Goal: Information Seeking & Learning: Learn about a topic

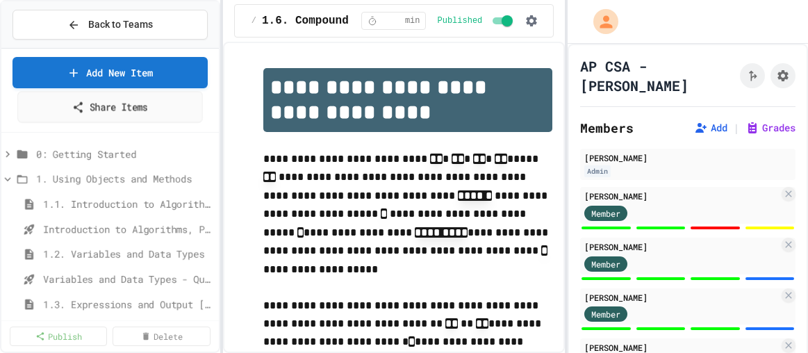
select select "***"
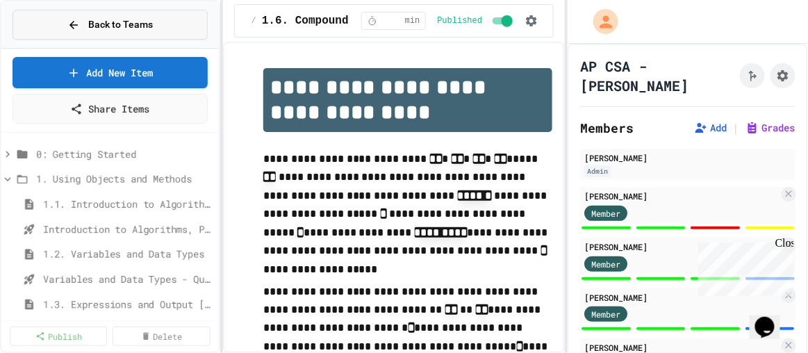
click at [92, 31] on span "Back to Teams" at bounding box center [120, 24] width 65 height 15
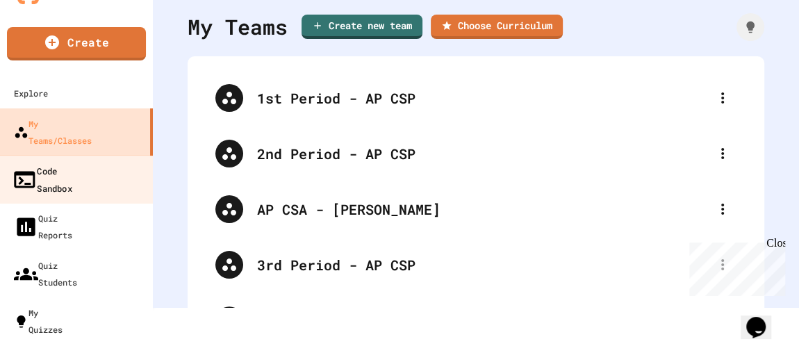
scroll to position [58, 0]
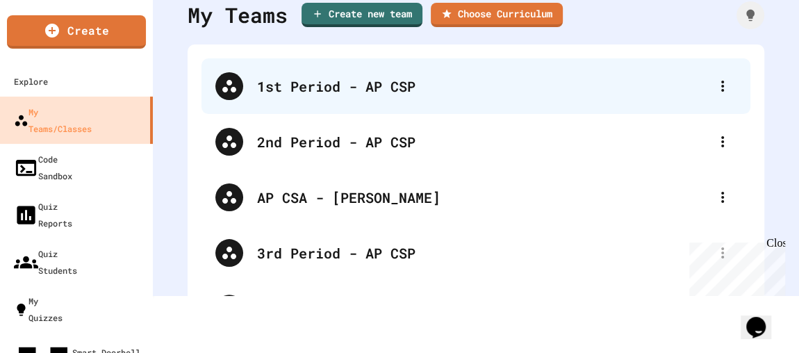
click at [314, 97] on div "1st Period - AP CSP" at bounding box center [475, 86] width 549 height 56
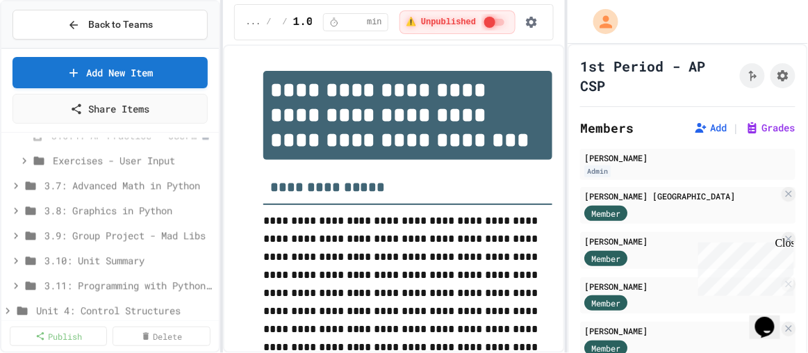
scroll to position [2020, 0]
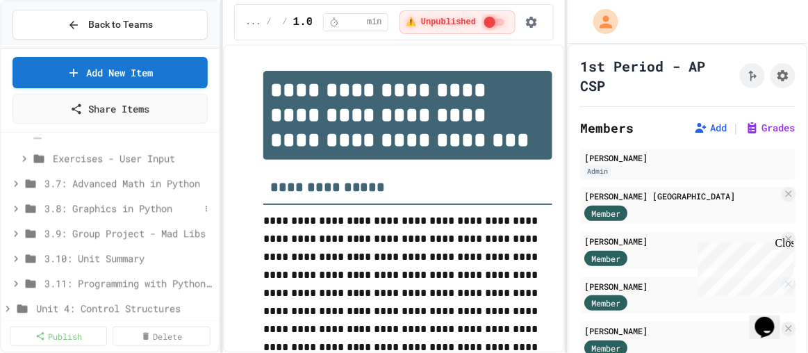
click at [140, 203] on span "3.8: Graphics in Python" at bounding box center [121, 208] width 155 height 15
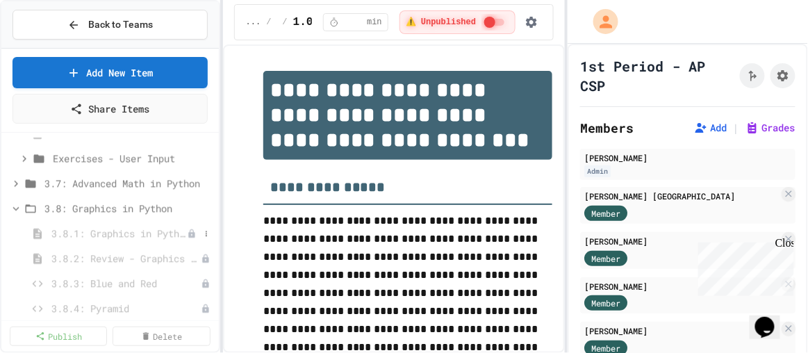
click at [104, 228] on span "3.8.1: Graphics in Python" at bounding box center [118, 233] width 135 height 15
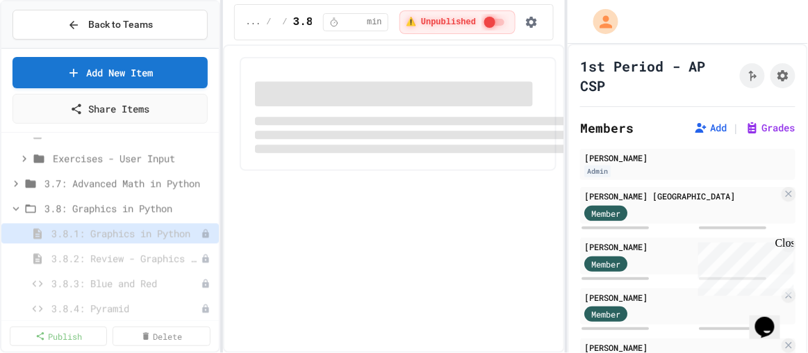
select select "***"
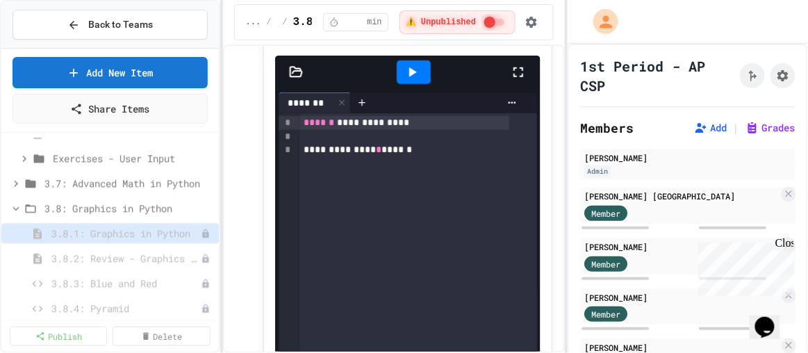
scroll to position [378, 0]
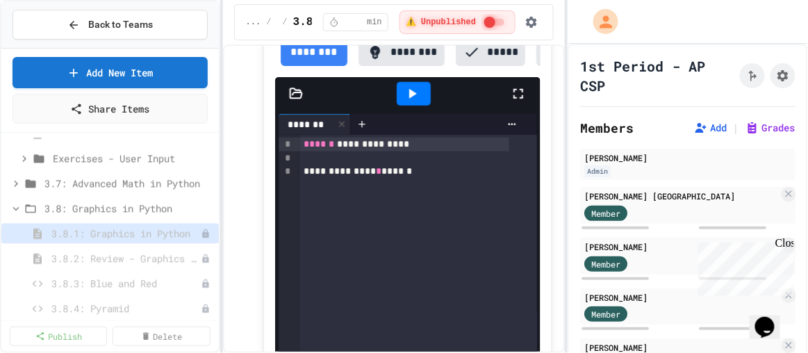
click at [416, 104] on div at bounding box center [414, 94] width 34 height 24
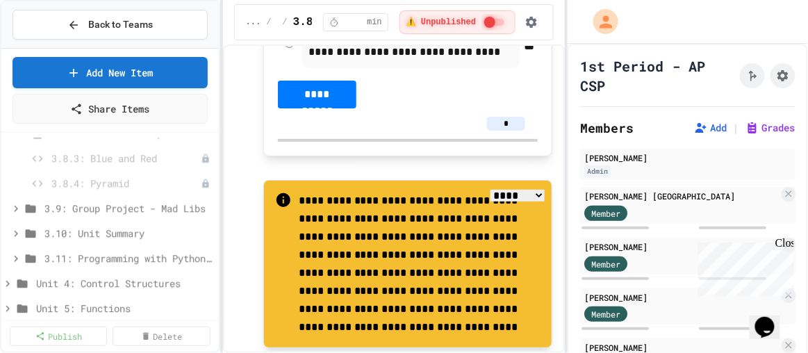
scroll to position [2146, 0]
click at [115, 252] on span "3.11: Programming with Python Exam" at bounding box center [121, 258] width 155 height 15
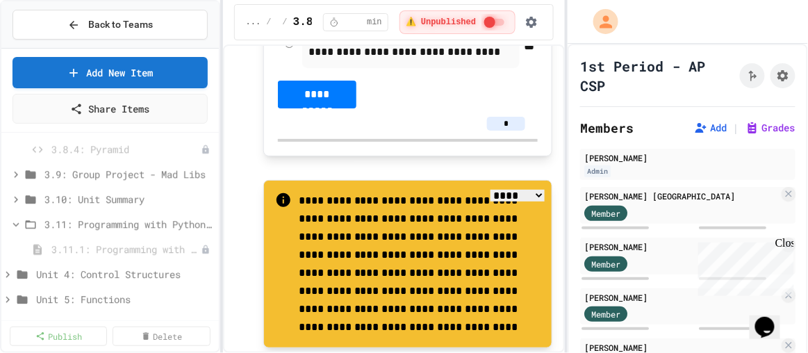
scroll to position [2209, 0]
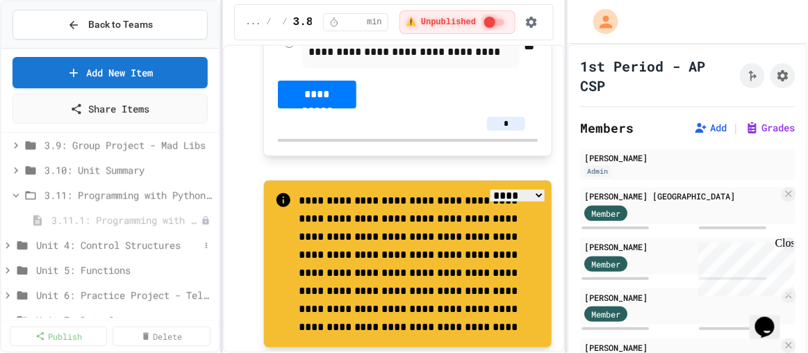
click at [110, 244] on span "Unit 4: Control Structures" at bounding box center [117, 245] width 163 height 15
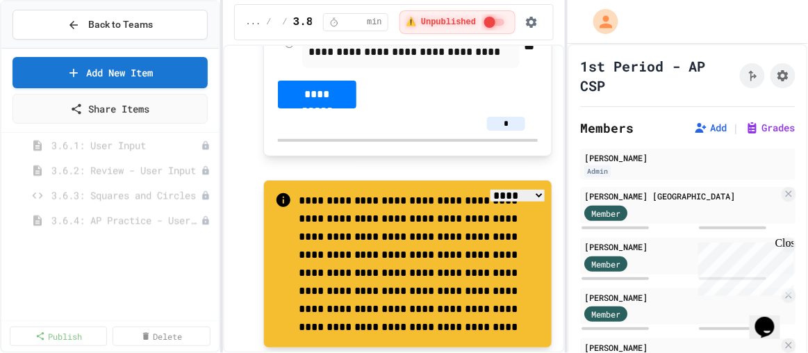
scroll to position [1744, 0]
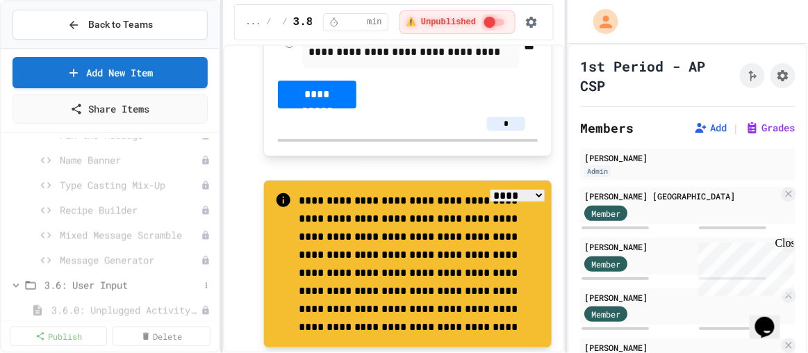
click at [20, 279] on icon at bounding box center [16, 285] width 13 height 13
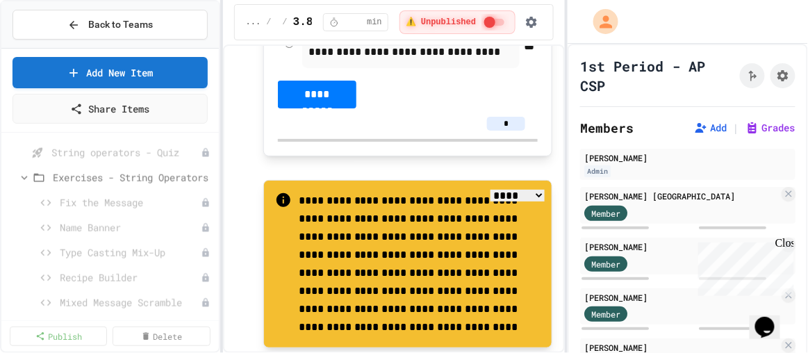
scroll to position [1617, 0]
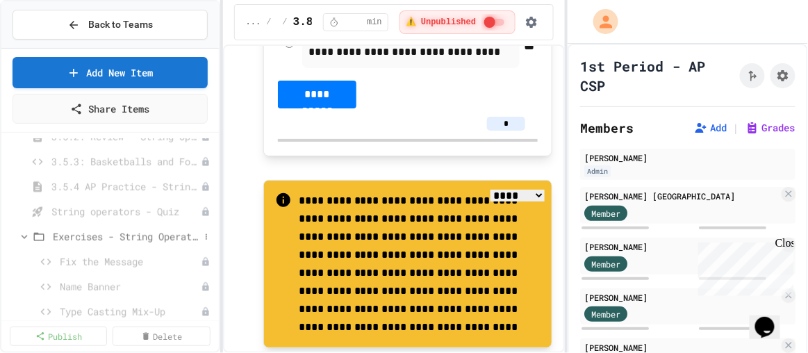
click at [23, 238] on icon at bounding box center [24, 237] width 13 height 13
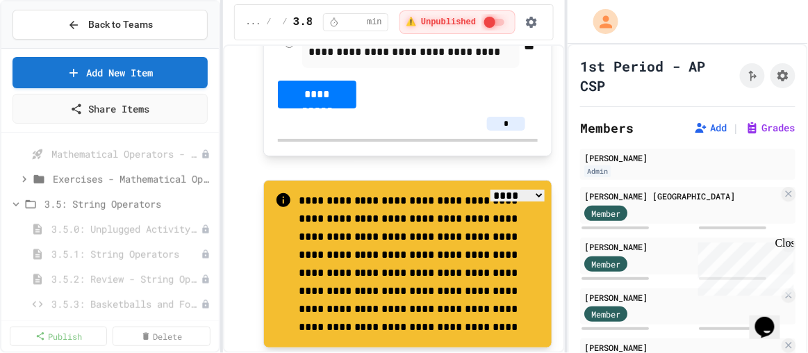
scroll to position [1428, 0]
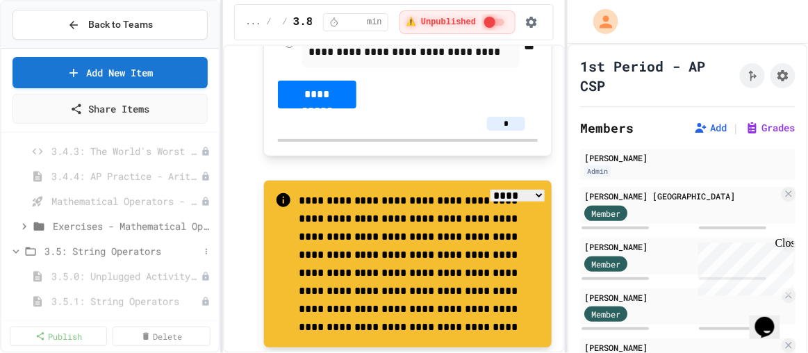
click at [13, 249] on icon at bounding box center [16, 251] width 6 height 4
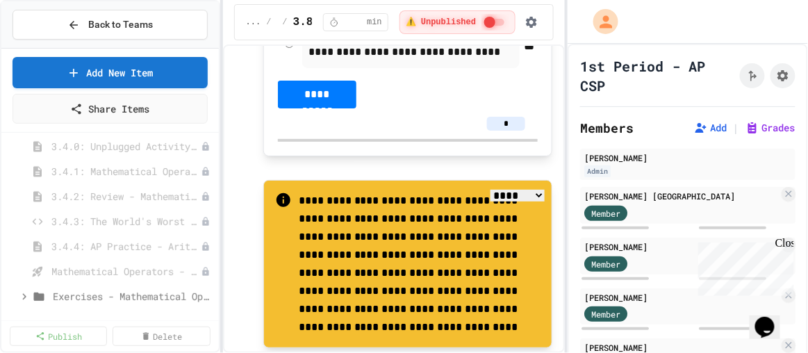
scroll to position [1302, 0]
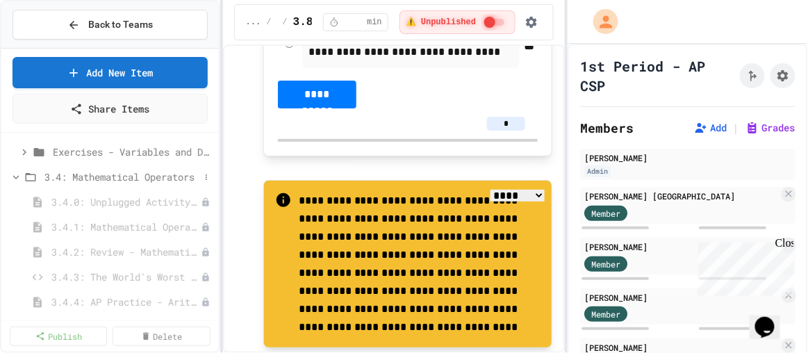
click at [16, 173] on icon at bounding box center [16, 177] width 13 height 13
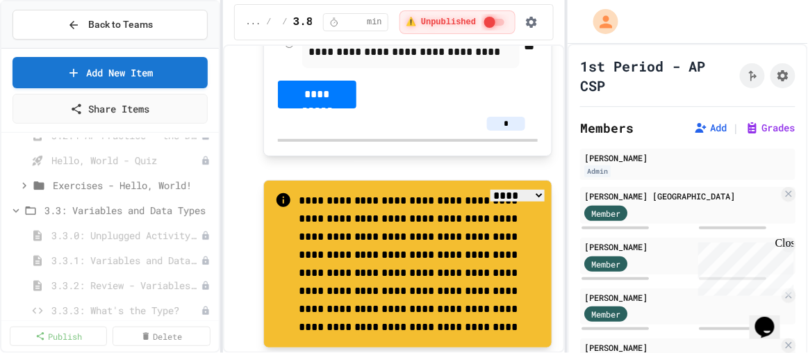
scroll to position [1049, 0]
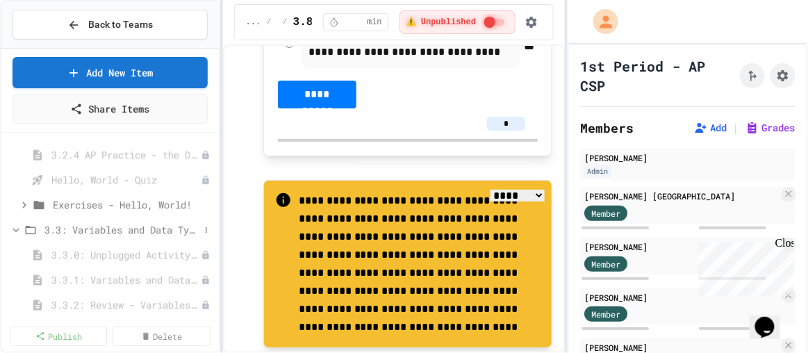
click at [15, 228] on icon at bounding box center [16, 230] width 13 height 13
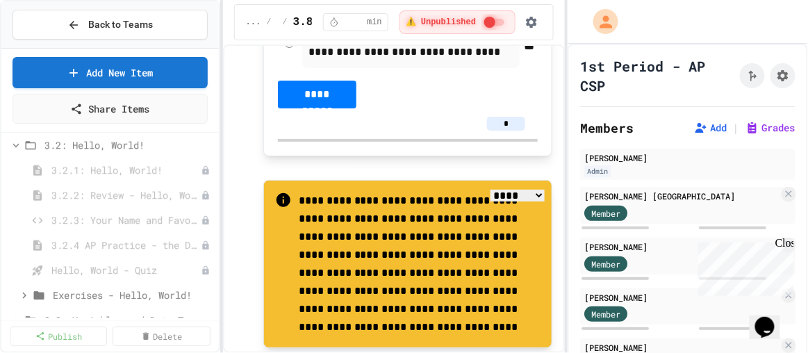
scroll to position [923, 0]
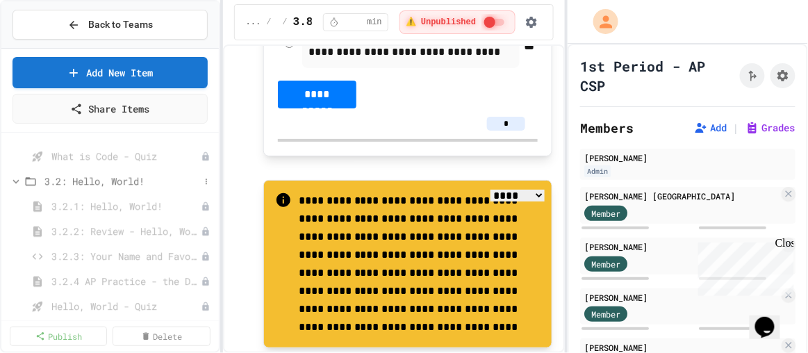
click at [15, 177] on icon at bounding box center [16, 181] width 13 height 13
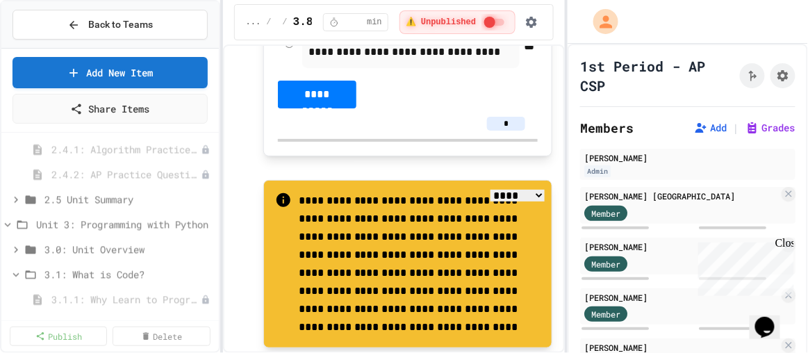
scroll to position [671, 0]
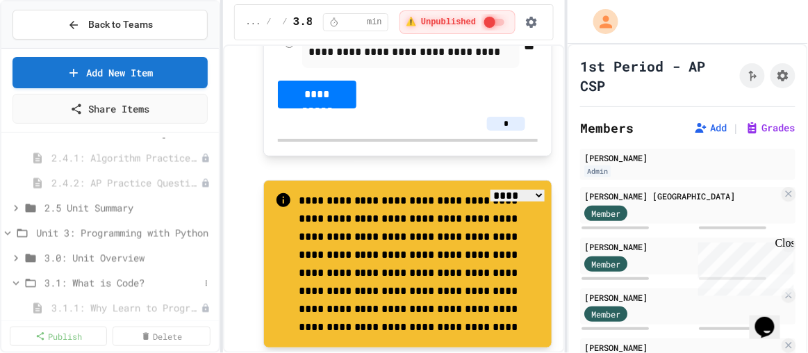
click at [16, 279] on icon at bounding box center [16, 283] width 13 height 13
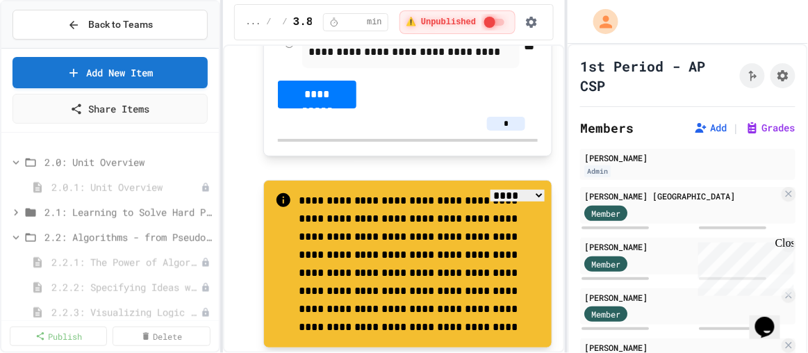
scroll to position [355, 0]
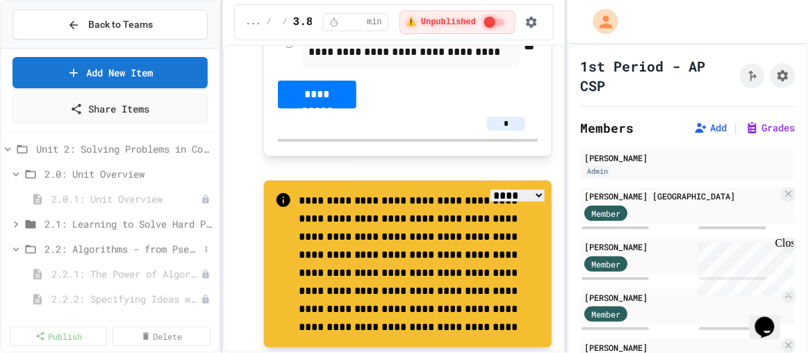
click at [13, 247] on icon at bounding box center [16, 249] width 6 height 4
click at [17, 272] on icon at bounding box center [16, 274] width 6 height 4
click at [17, 294] on icon at bounding box center [16, 299] width 13 height 13
click at [13, 170] on icon at bounding box center [16, 174] width 13 height 13
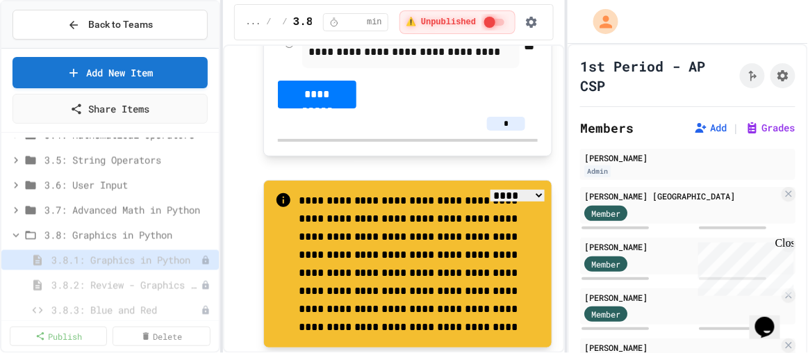
scroll to position [671, 0]
click at [18, 231] on icon at bounding box center [16, 233] width 13 height 13
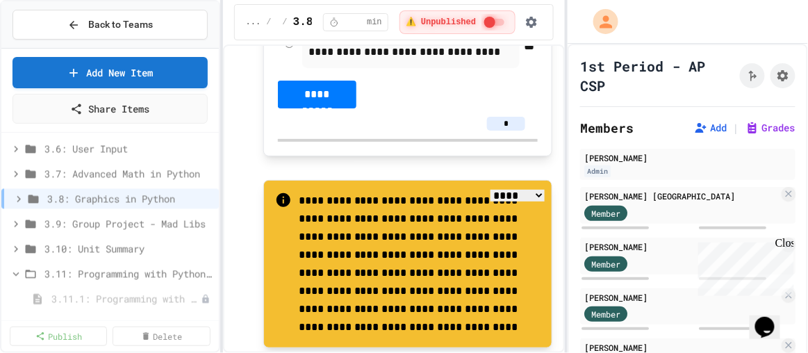
scroll to position [733, 0]
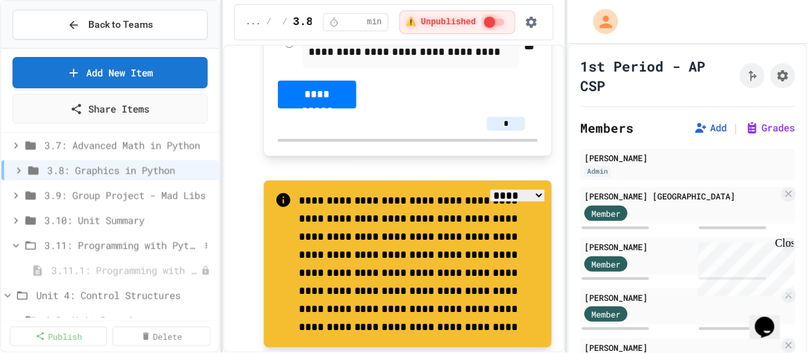
click at [13, 240] on icon at bounding box center [16, 246] width 13 height 13
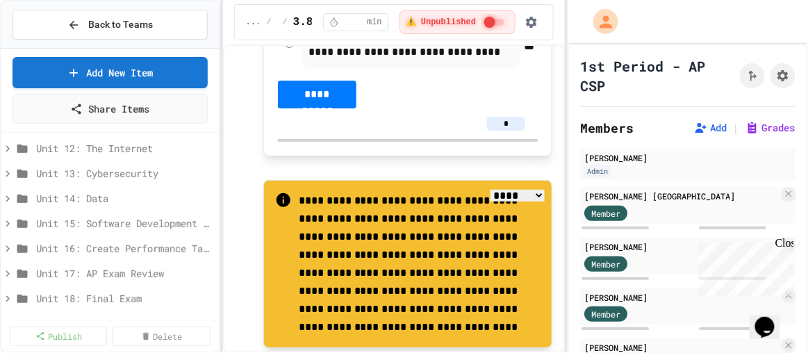
scroll to position [1428, 0]
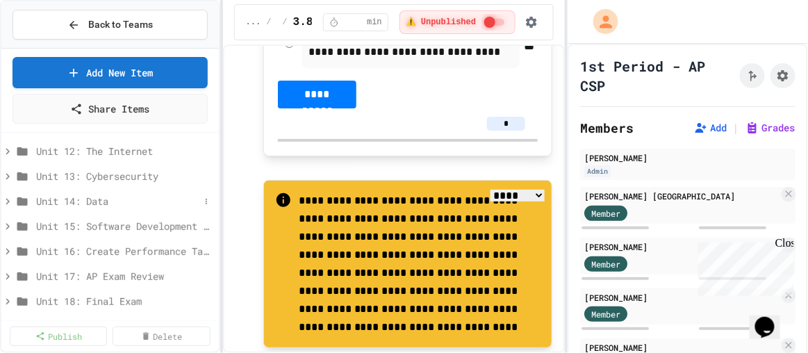
click at [8, 201] on icon at bounding box center [7, 201] width 13 height 13
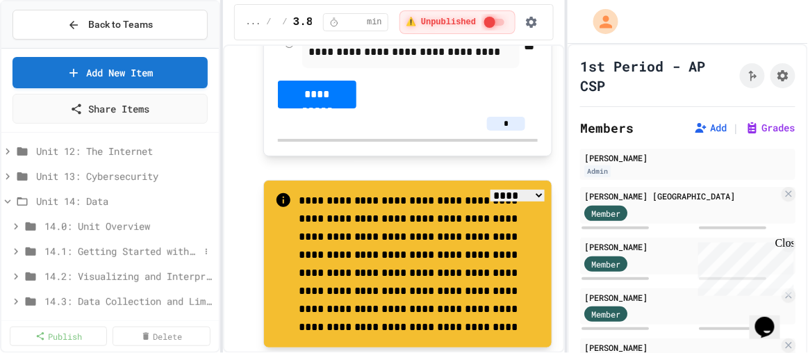
click at [89, 256] on span "14.1: Getting Started with Data" at bounding box center [121, 251] width 155 height 15
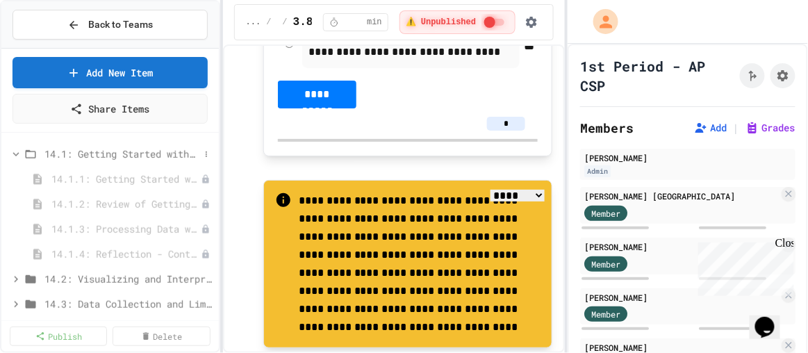
scroll to position [1554, 0]
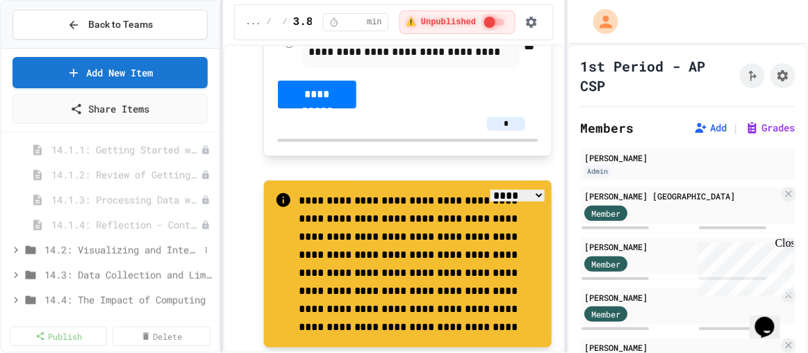
click at [119, 245] on span "14.2: Visualizing and Interpreting Data" at bounding box center [121, 249] width 155 height 15
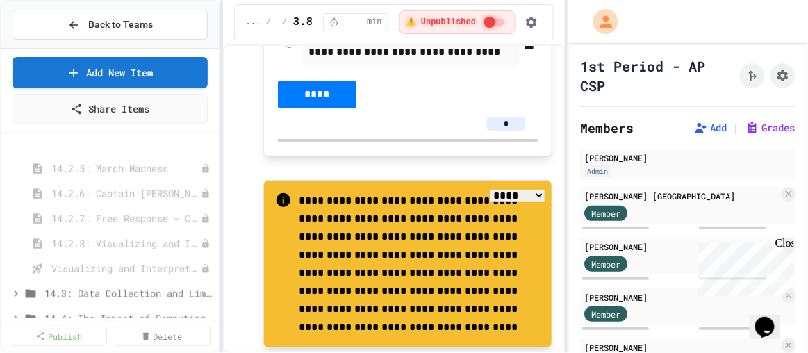
scroll to position [1807, 0]
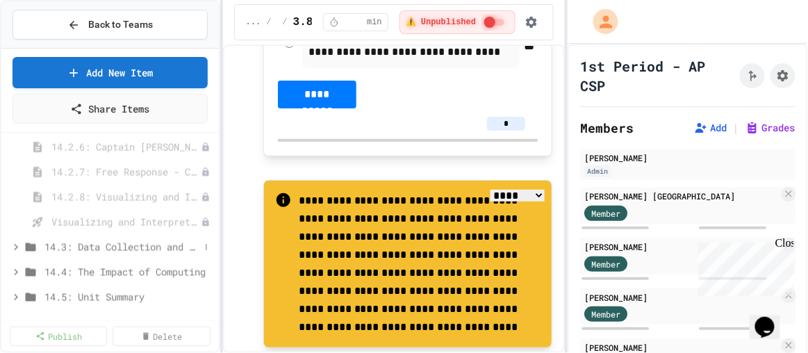
click at [108, 247] on span "14.3: Data Collection and Limitations" at bounding box center [121, 247] width 155 height 15
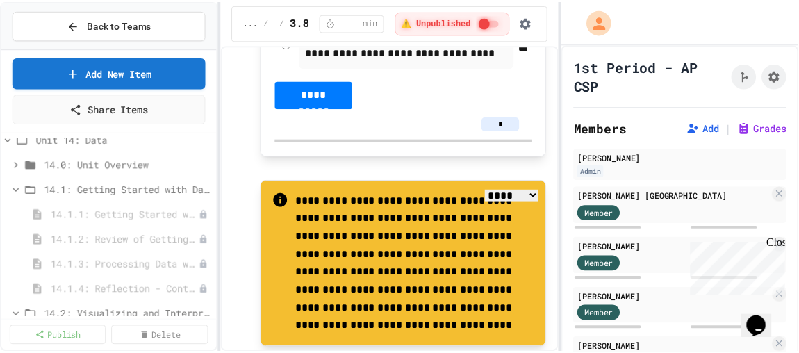
scroll to position [1491, 0]
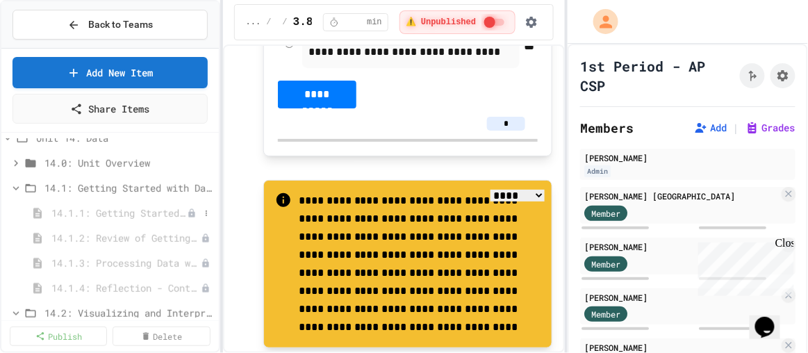
click at [100, 208] on span "14.1.1: Getting Started with Data" at bounding box center [118, 213] width 135 height 15
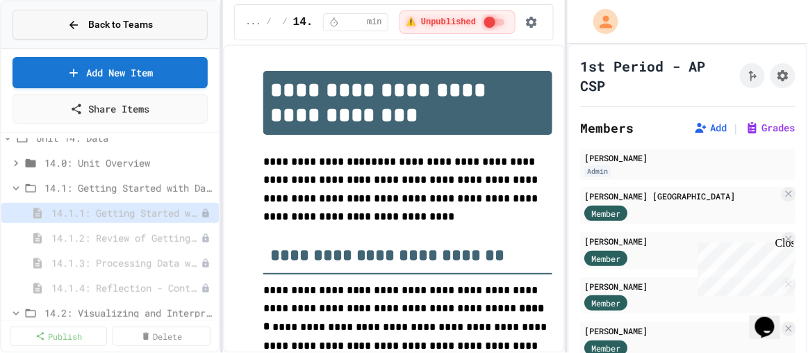
click at [110, 28] on span "Back to Teams" at bounding box center [120, 24] width 65 height 15
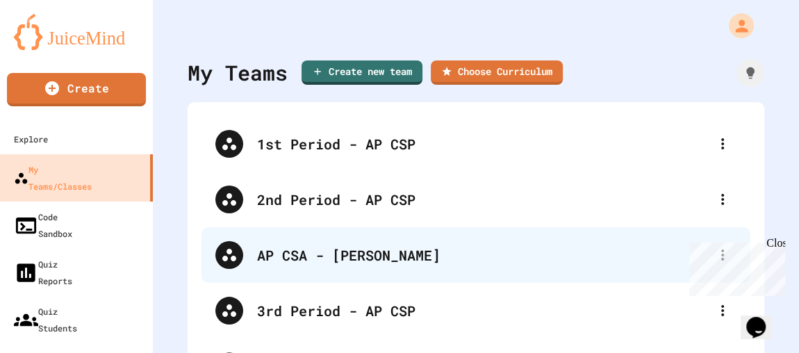
click at [311, 262] on div "AP CSA - Hutson" at bounding box center [482, 254] width 451 height 21
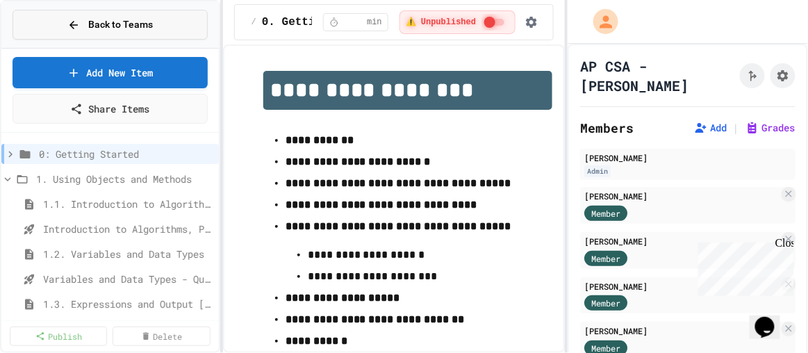
click at [86, 26] on div "Back to Teams" at bounding box center [109, 24] width 85 height 15
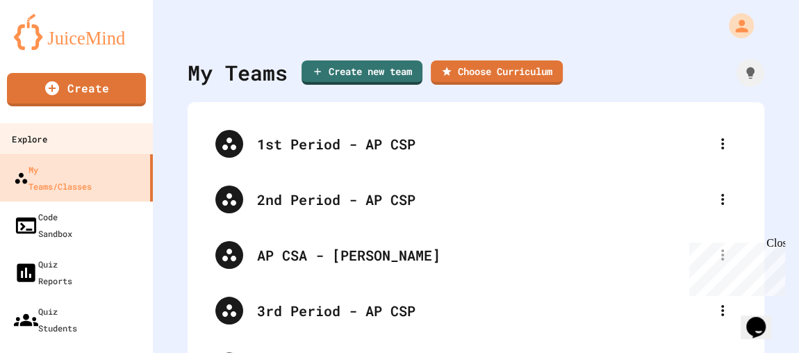
click at [74, 135] on link "Explore" at bounding box center [77, 138] width 158 height 31
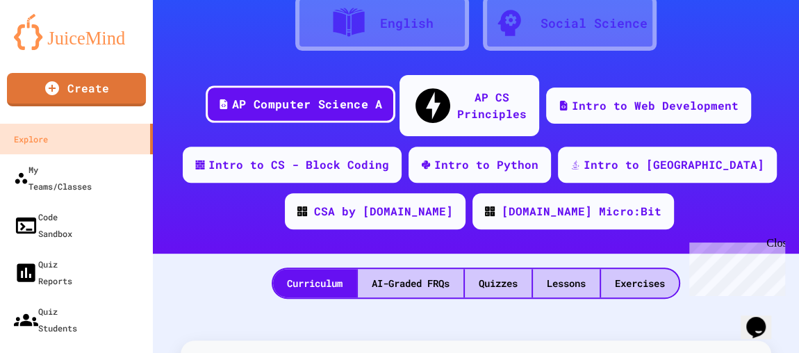
scroll to position [252, 0]
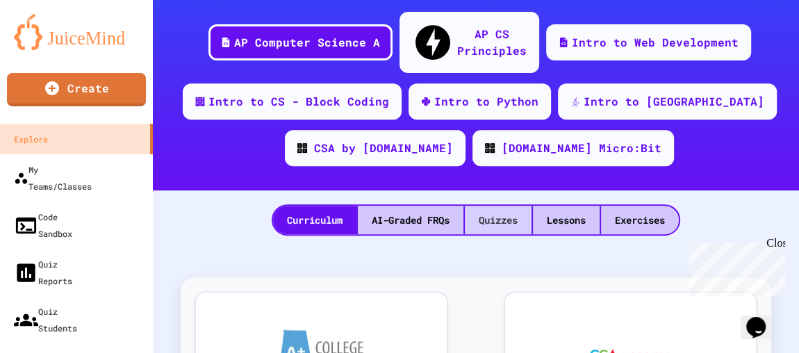
click at [489, 206] on div "Quizzes" at bounding box center [498, 220] width 67 height 28
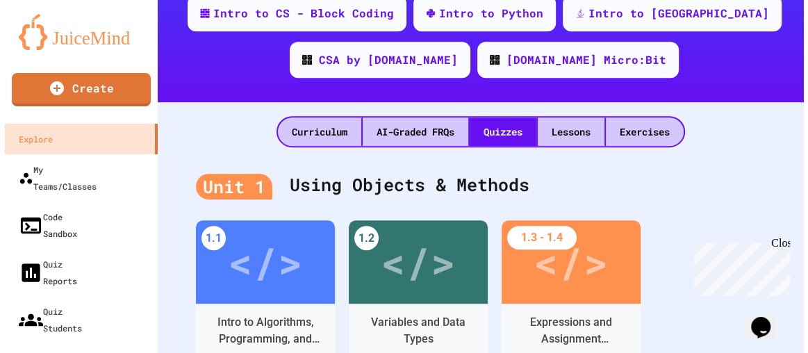
scroll to position [378, 0]
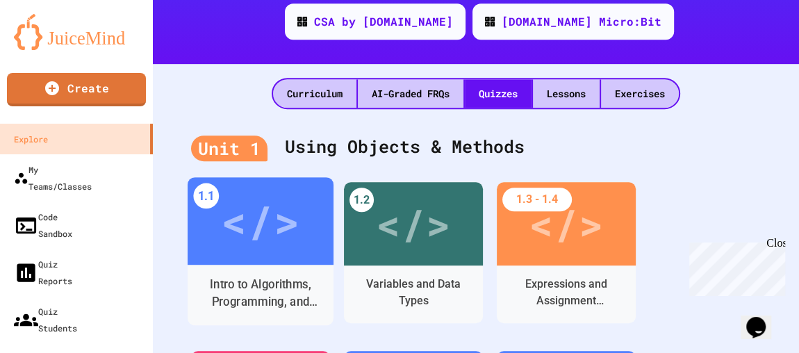
click at [264, 272] on div "Intro to Algorithms, Programming, and Compilers" at bounding box center [261, 293] width 146 height 42
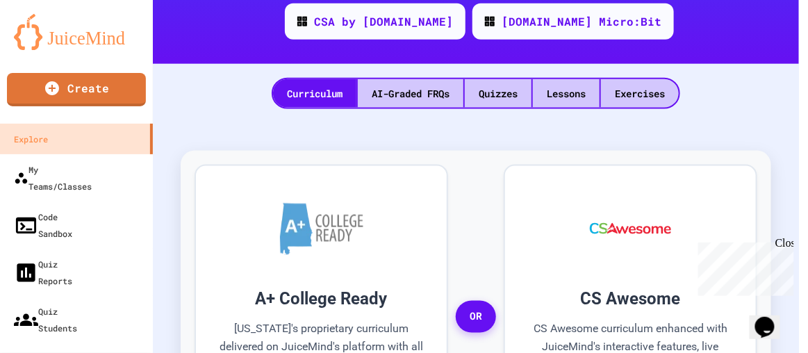
scroll to position [29, 0]
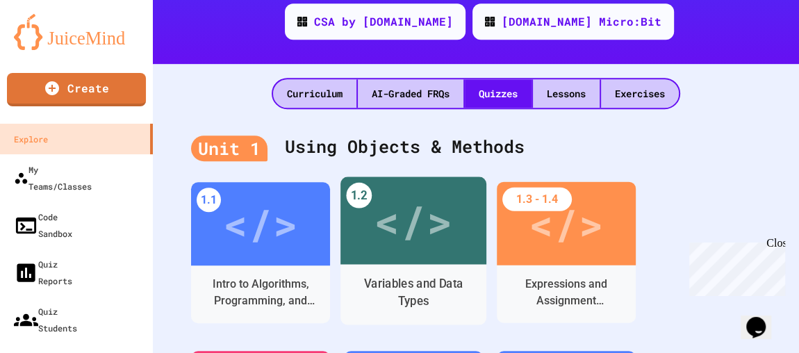
click at [439, 264] on div "Variables and Data Types" at bounding box center [413, 294] width 146 height 60
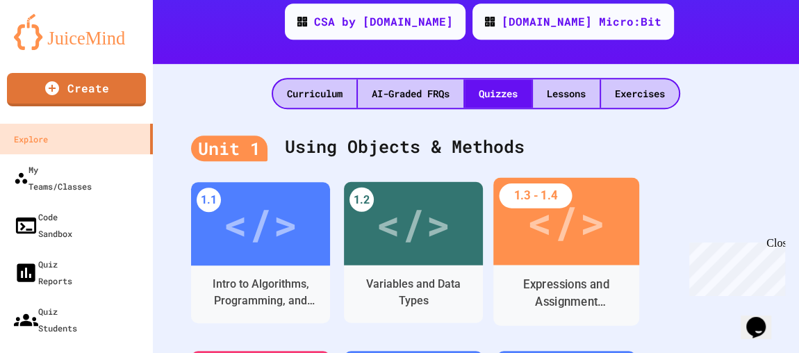
click at [538, 272] on div "Expressions and Assignment Statements" at bounding box center [566, 293] width 146 height 42
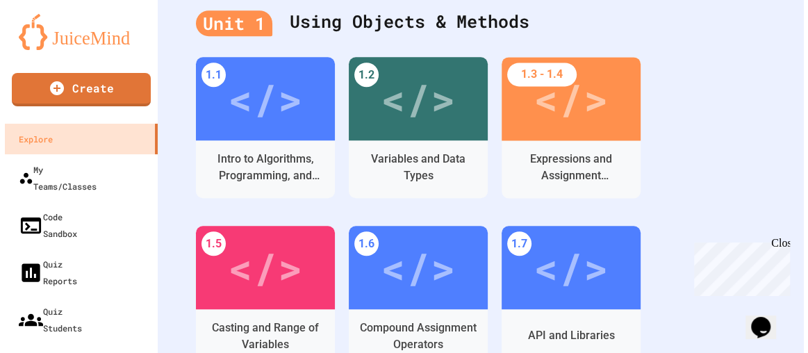
scroll to position [505, 0]
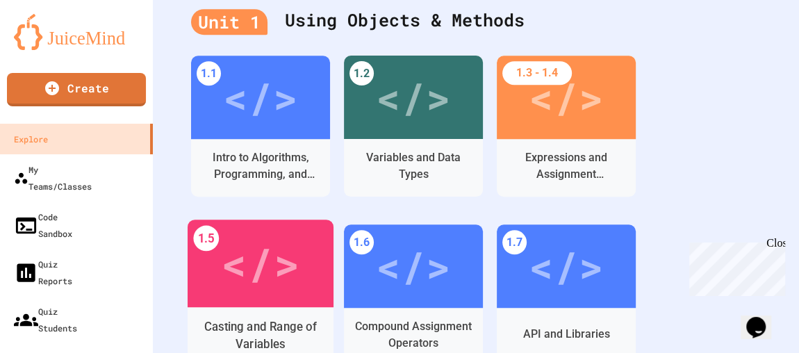
click at [265, 315] on div "Casting and Range of Variables" at bounding box center [261, 336] width 146 height 42
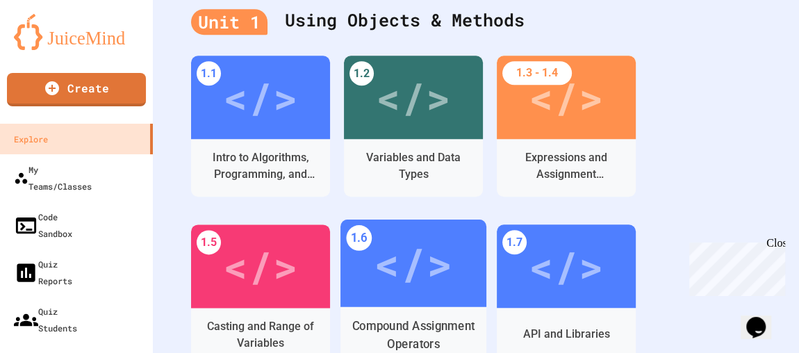
click at [376, 317] on div "Compound Assignment Operators" at bounding box center [413, 334] width 124 height 35
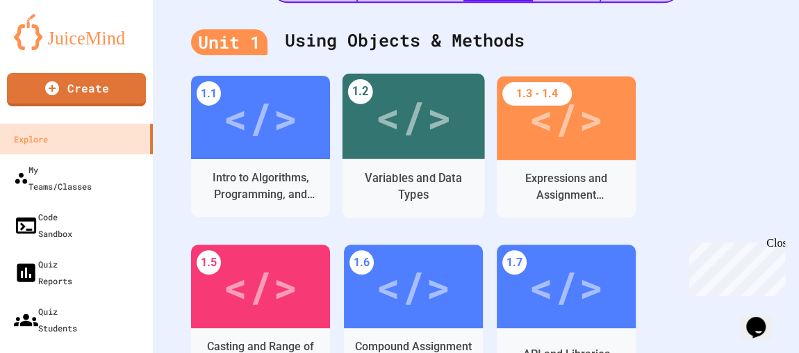
scroll to position [505, 0]
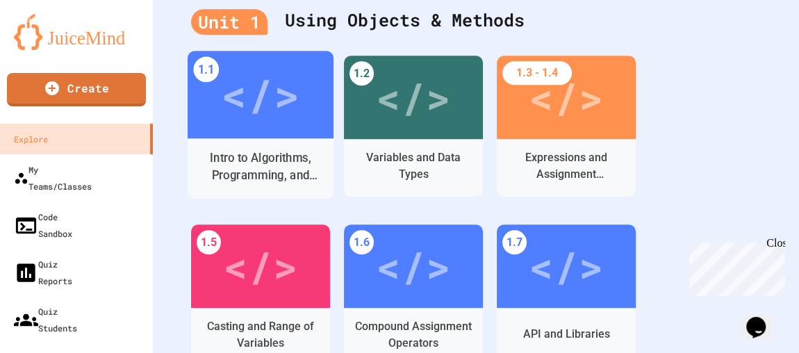
click at [267, 146] on div "Intro to Algorithms, Programming, and Compilers" at bounding box center [261, 167] width 146 height 42
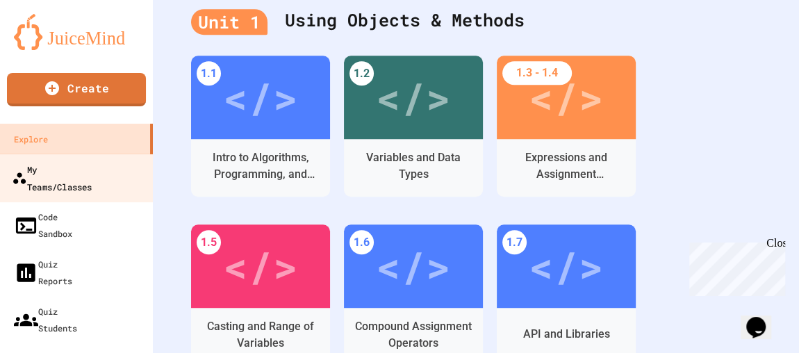
click at [54, 168] on div "My Teams/Classes" at bounding box center [52, 177] width 80 height 34
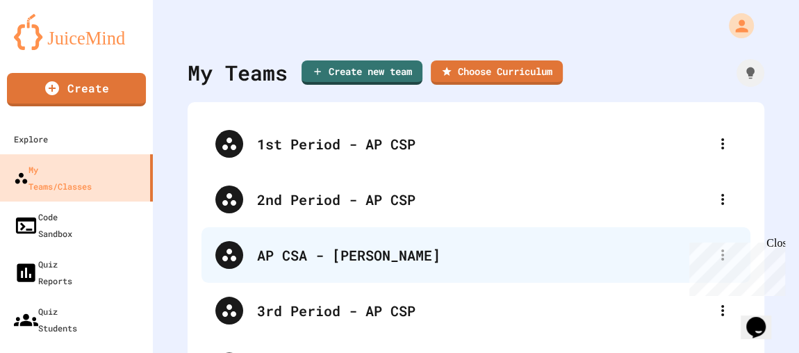
click at [324, 254] on div "AP CSA - Hutson" at bounding box center [482, 254] width 451 height 21
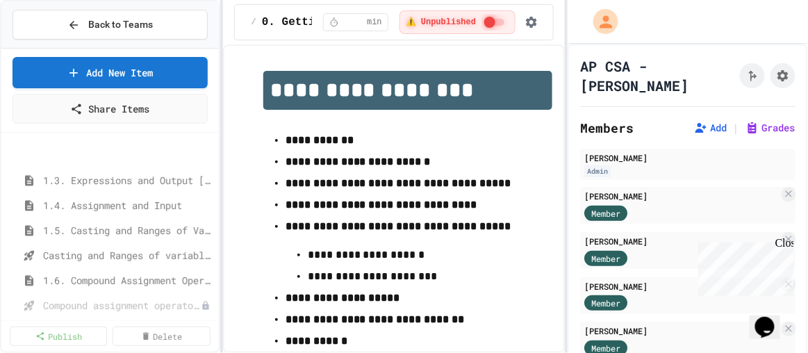
scroll to position [189, 0]
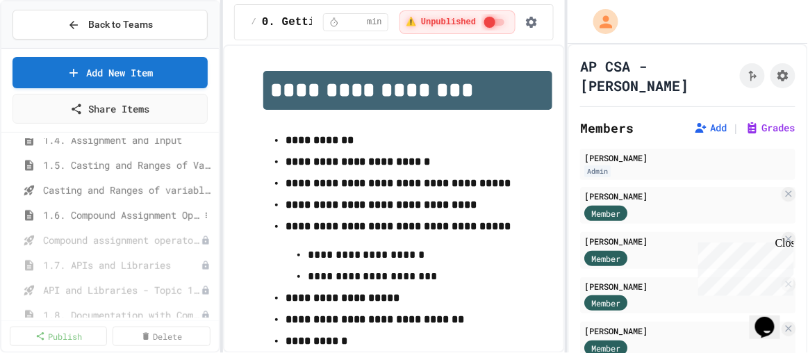
click at [109, 215] on span "1.6. Compound Assignment Operators" at bounding box center [121, 215] width 156 height 15
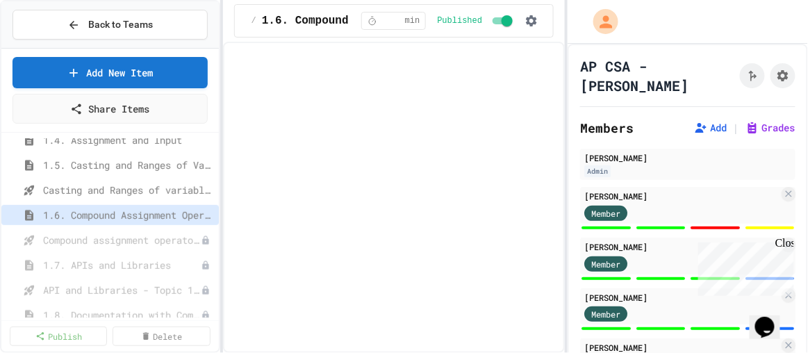
select select "***"
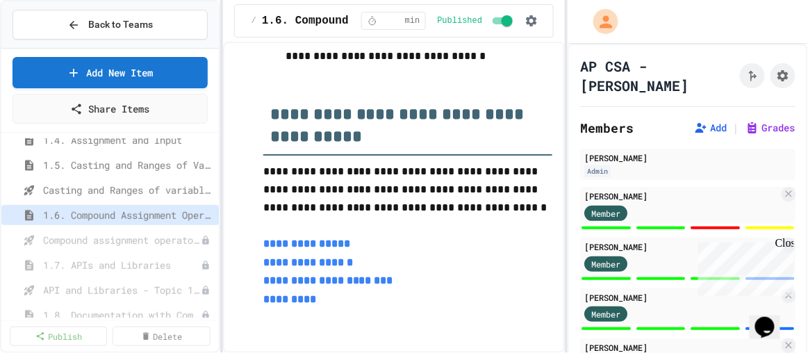
scroll to position [4924, 0]
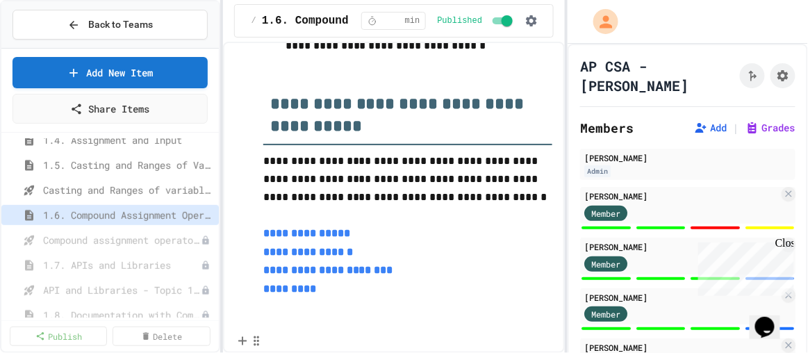
click at [328, 238] on link "**********" at bounding box center [306, 233] width 87 height 10
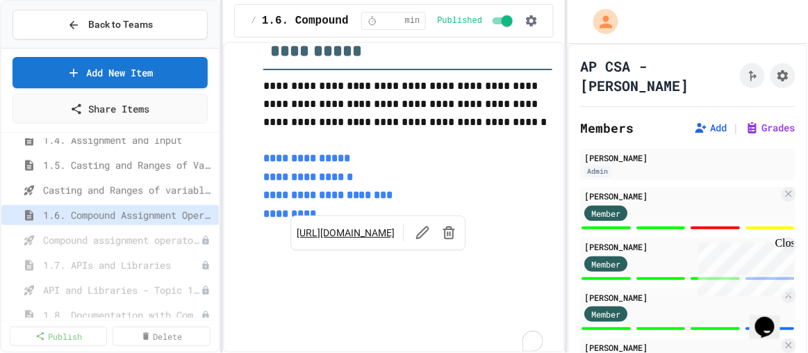
click at [346, 226] on link "https://play.juicemind.com/dashboard/teams/XQZXBR0QFm5FbHisKu8w/item/8c43f730-3…" at bounding box center [346, 233] width 98 height 14
click at [337, 182] on link "**********" at bounding box center [308, 177] width 90 height 10
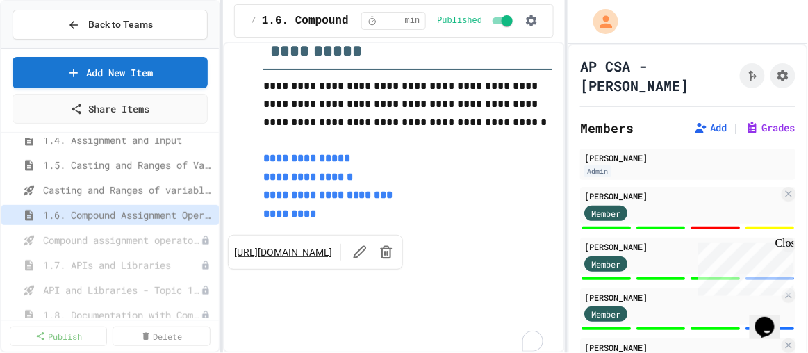
click at [324, 250] on link "https://play.juicemind.com/dashboard/teams/XQZXBR0QFm5FbHisKu8w/item/8c43f730-3…" at bounding box center [283, 252] width 98 height 14
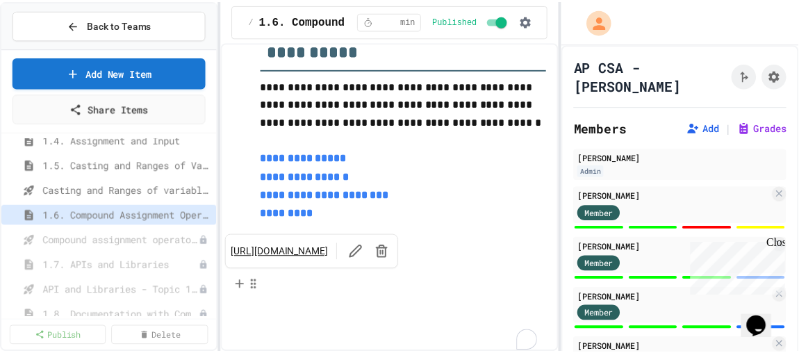
scroll to position [4940, 0]
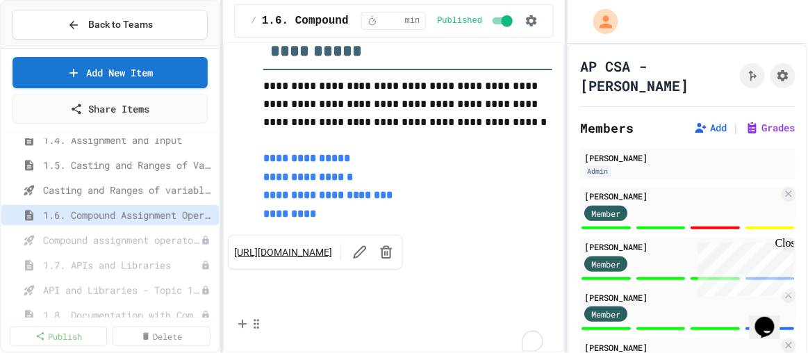
click at [299, 219] on link "*********" at bounding box center [289, 213] width 53 height 10
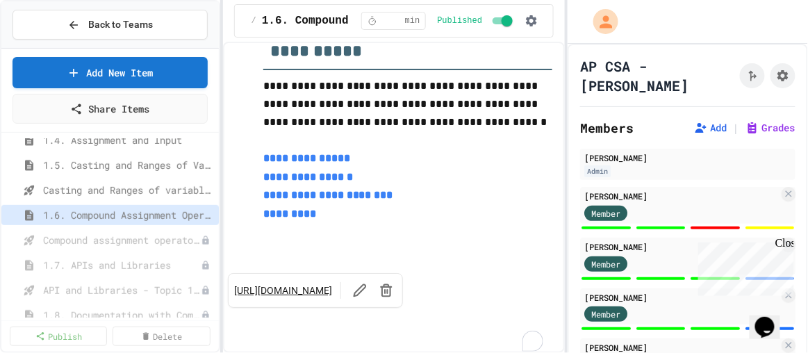
click at [313, 283] on link "https://play.juicemind.com/dashboard/teams/XQZXBR0QFm5FbHisKu8w/item/0a0e6b3f-f…" at bounding box center [283, 290] width 98 height 14
click at [303, 283] on link "https://play.juicemind.com/dashboard/teams/XQZXBR0QFm5FbHisKu8w/item/0a0e6b3f-f…" at bounding box center [283, 290] width 98 height 14
click at [76, 27] on icon at bounding box center [73, 25] width 13 height 13
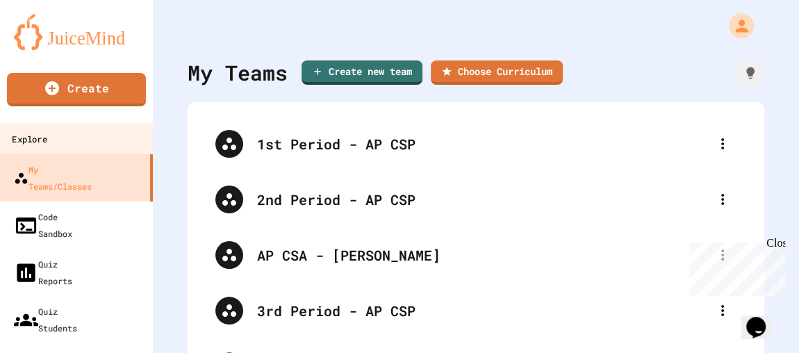
click at [47, 144] on div "Explore" at bounding box center [29, 139] width 35 height 17
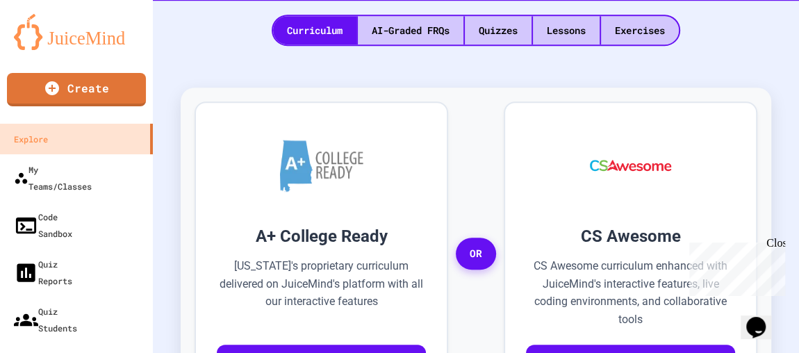
scroll to position [252, 0]
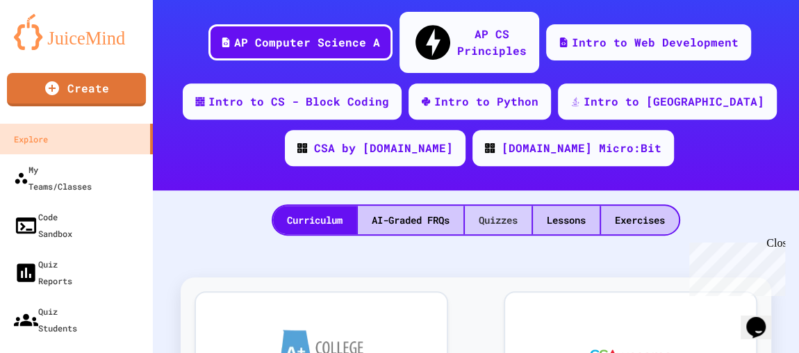
click at [479, 206] on div "Quizzes" at bounding box center [498, 220] width 67 height 28
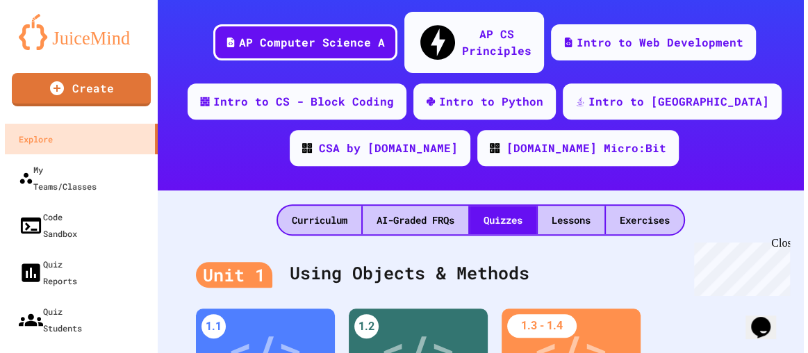
scroll to position [378, 0]
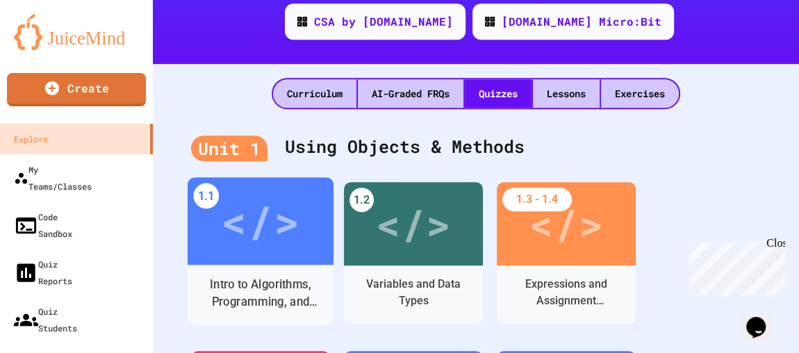
click at [273, 276] on div "Intro to Algorithms, Programming, and Compilers" at bounding box center [261, 293] width 124 height 35
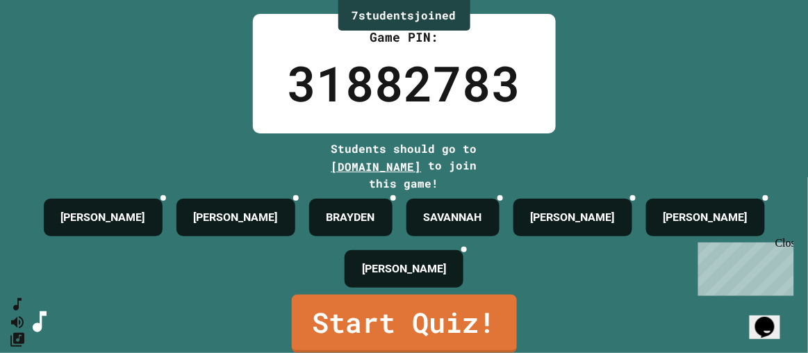
scroll to position [54, 0]
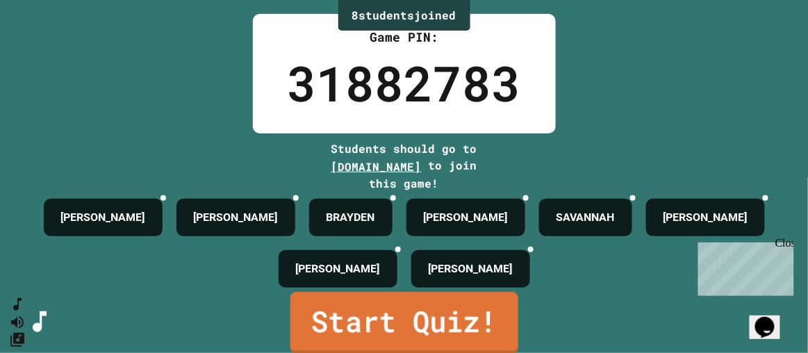
click at [435, 319] on link "Start Quiz!" at bounding box center [404, 322] width 228 height 61
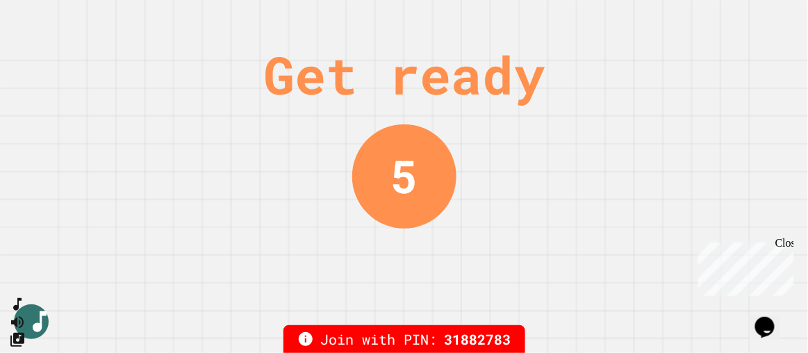
scroll to position [0, 0]
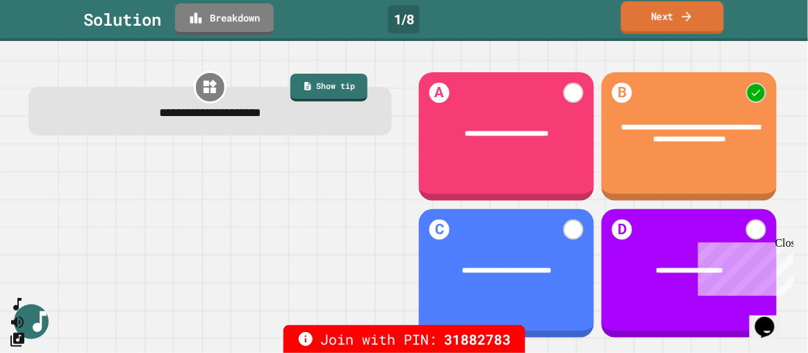
click at [701, 22] on link "Next" at bounding box center [672, 17] width 103 height 33
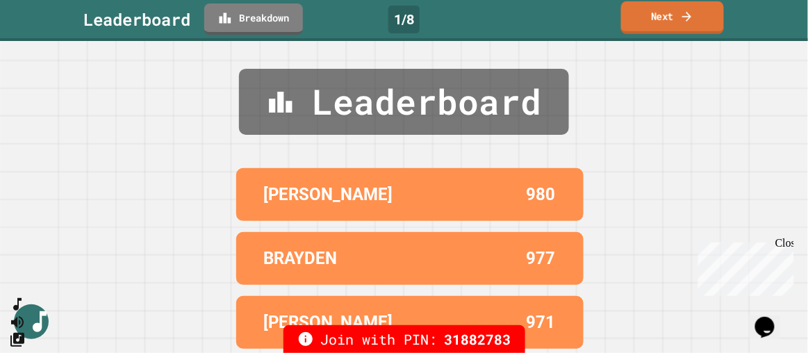
click at [784, 240] on div "Close" at bounding box center [782, 244] width 17 height 17
click at [661, 15] on link "Next" at bounding box center [672, 17] width 104 height 33
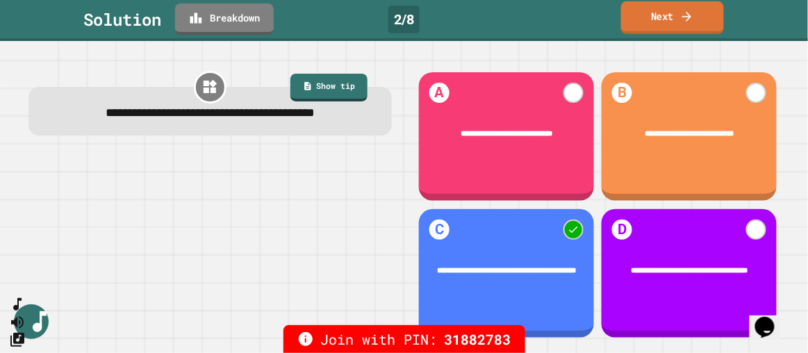
click at [661, 15] on link "Next" at bounding box center [672, 17] width 103 height 33
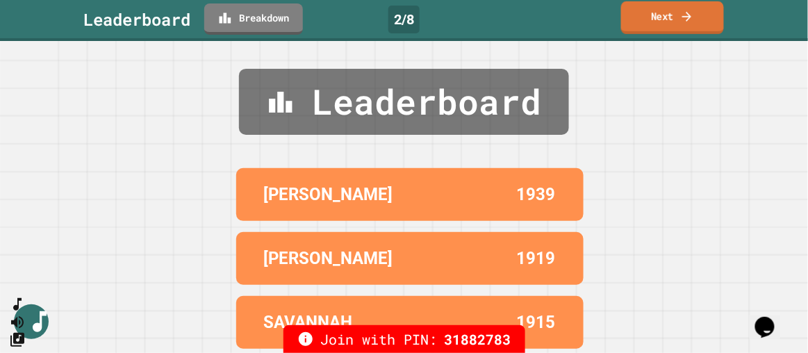
click at [661, 15] on link "Next" at bounding box center [672, 17] width 103 height 33
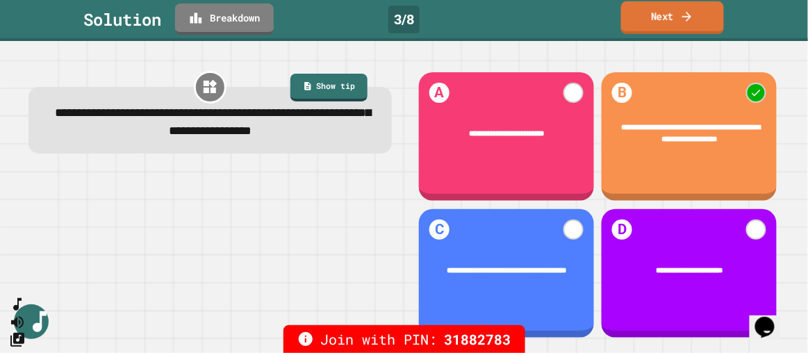
click at [661, 15] on link "Next" at bounding box center [672, 17] width 103 height 33
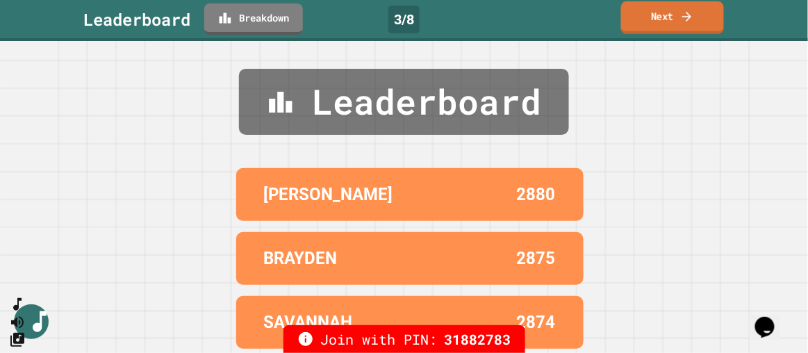
click at [661, 15] on link "Next" at bounding box center [672, 17] width 103 height 33
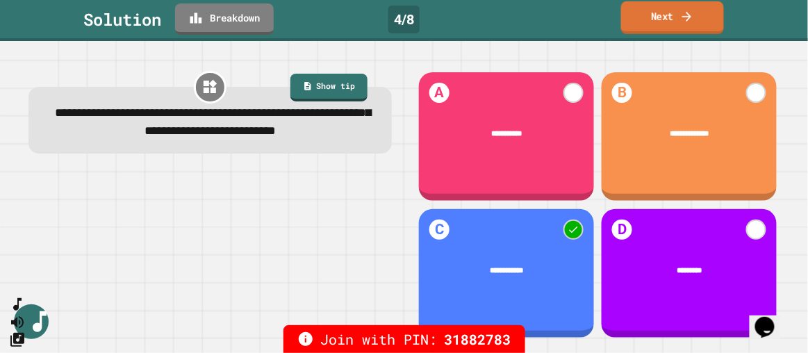
click at [661, 15] on link "Next" at bounding box center [672, 17] width 103 height 33
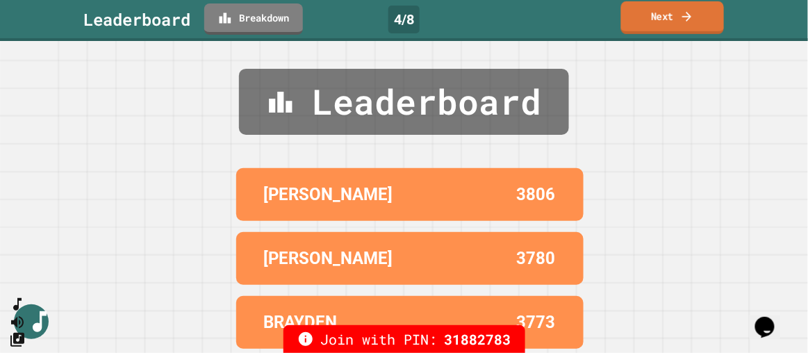
click at [661, 15] on link "Next" at bounding box center [672, 17] width 103 height 33
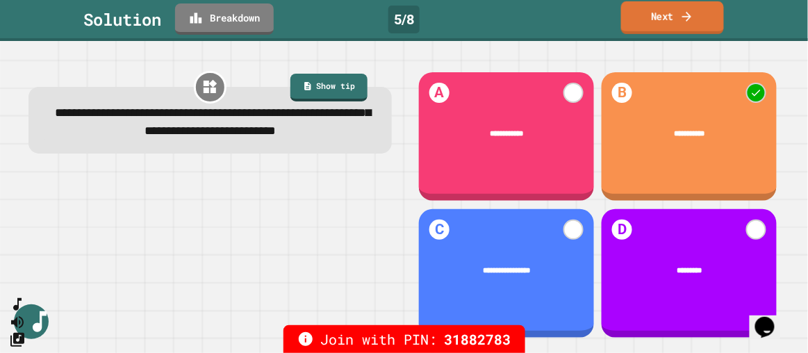
click at [661, 15] on link "Next" at bounding box center [672, 17] width 103 height 33
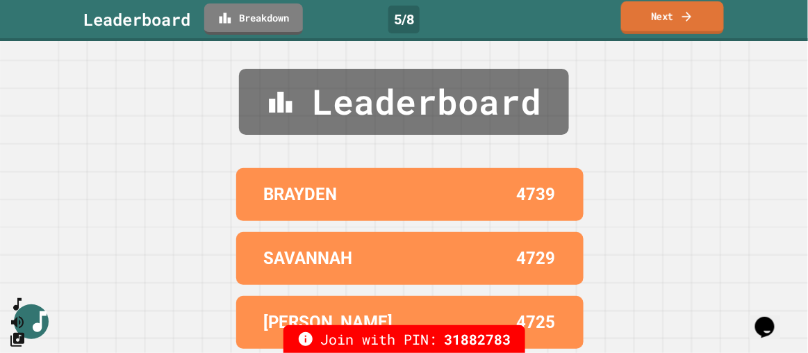
click at [661, 15] on link "Next" at bounding box center [672, 17] width 103 height 33
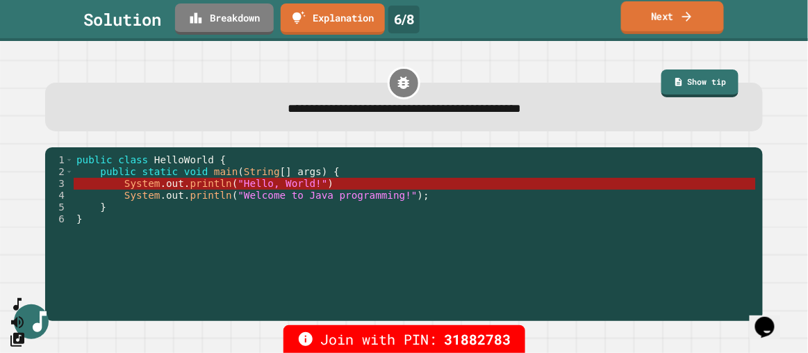
click at [661, 15] on link "Next" at bounding box center [672, 17] width 103 height 33
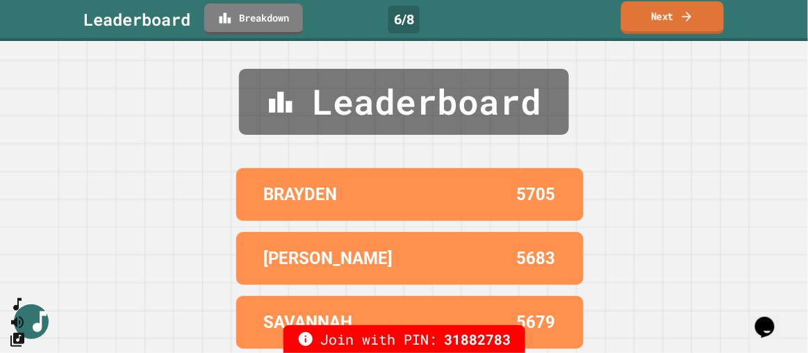
click at [661, 15] on link "Next" at bounding box center [672, 17] width 103 height 33
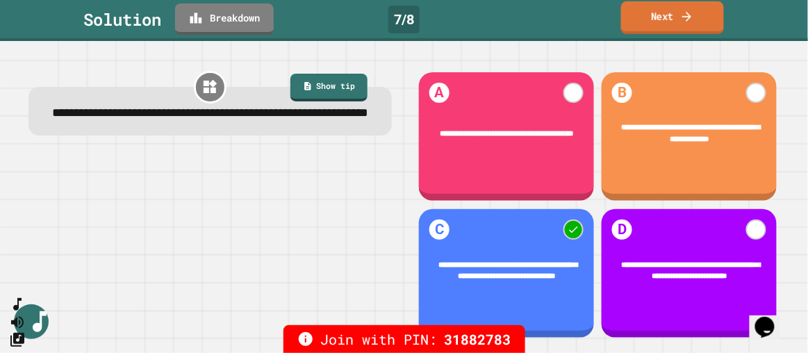
click at [661, 15] on link "Next" at bounding box center [672, 17] width 103 height 33
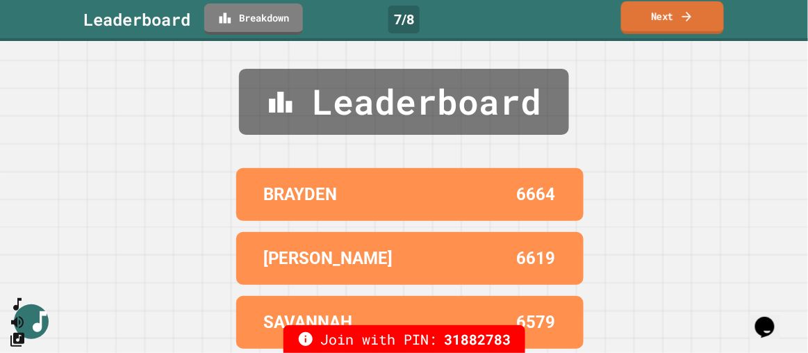
click at [661, 15] on link "Next" at bounding box center [672, 17] width 103 height 33
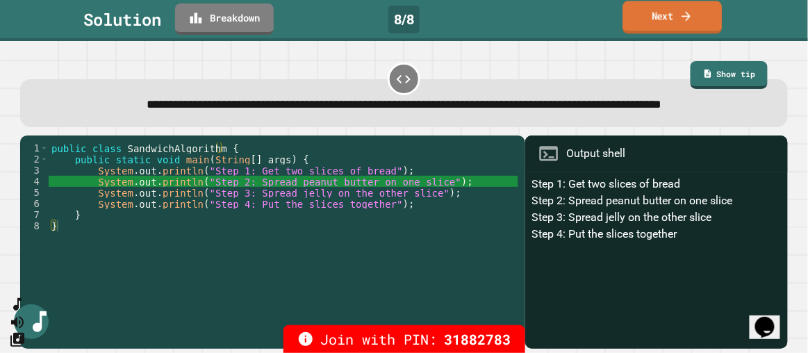
click at [674, 19] on link "Next" at bounding box center [672, 17] width 99 height 33
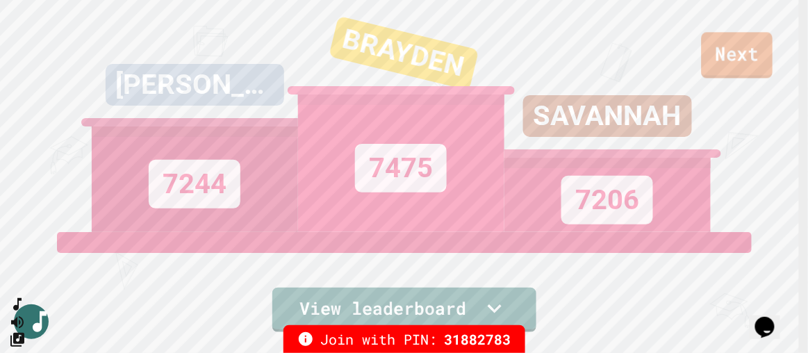
click at [752, 51] on link "Next" at bounding box center [737, 55] width 72 height 46
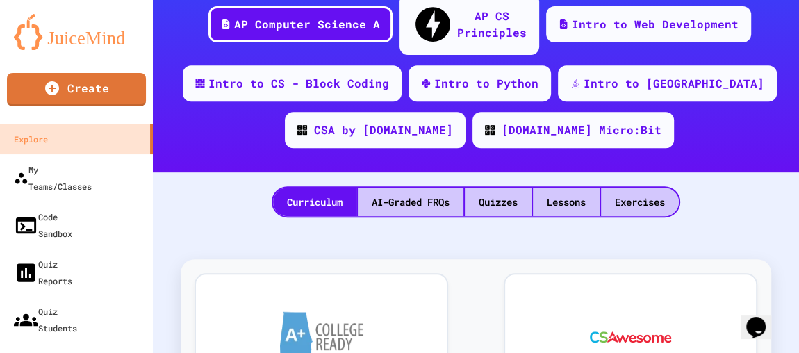
scroll to position [189, 0]
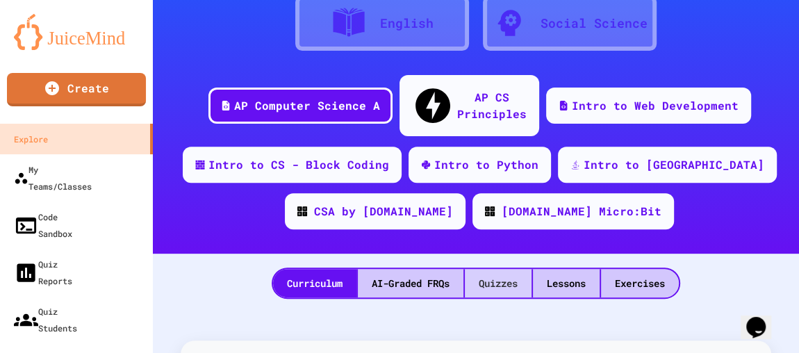
click at [489, 269] on div "Quizzes" at bounding box center [498, 283] width 67 height 28
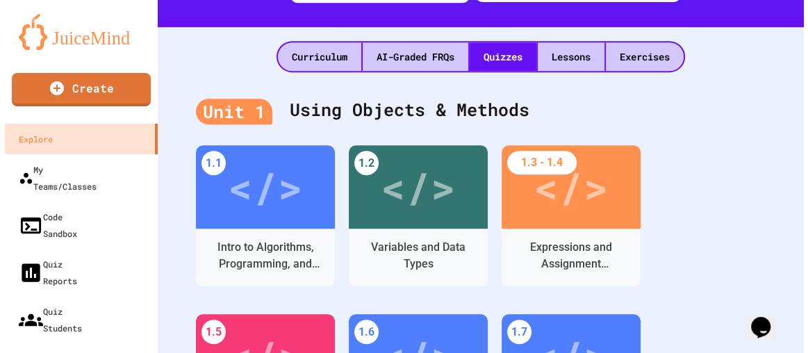
scroll to position [442, 0]
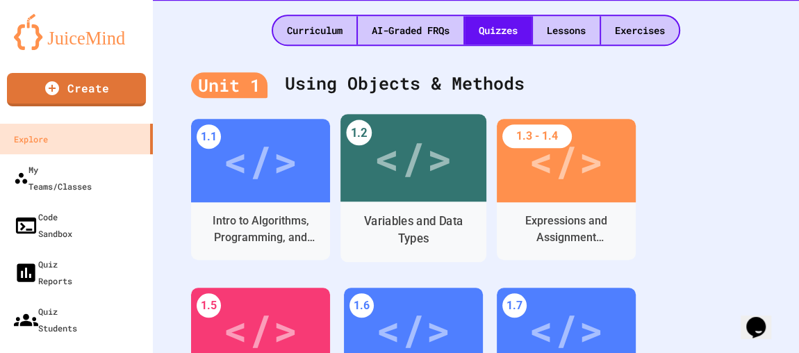
click at [410, 213] on div "Variables and Data Types" at bounding box center [413, 230] width 124 height 35
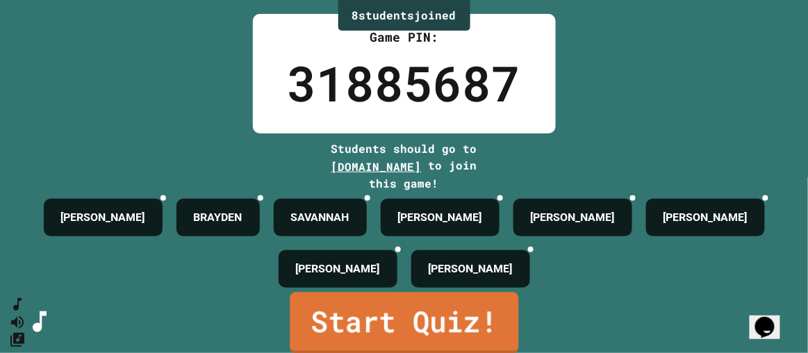
click at [406, 324] on link "Start Quiz!" at bounding box center [404, 322] width 228 height 61
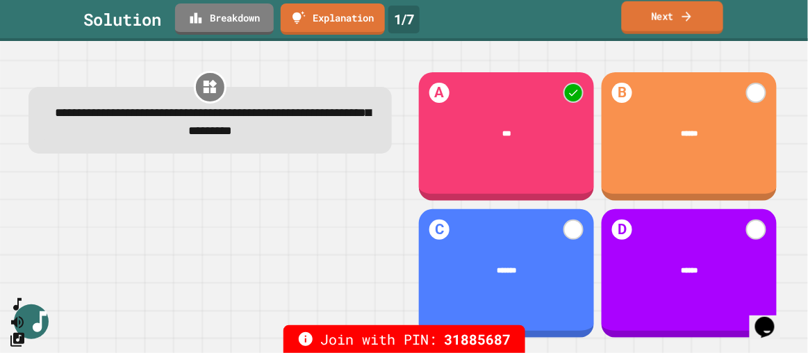
click at [689, 16] on icon at bounding box center [686, 16] width 9 height 10
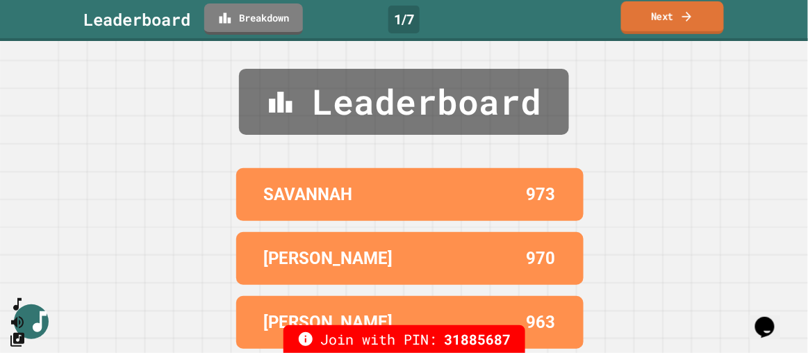
click at [689, 16] on icon at bounding box center [686, 16] width 9 height 10
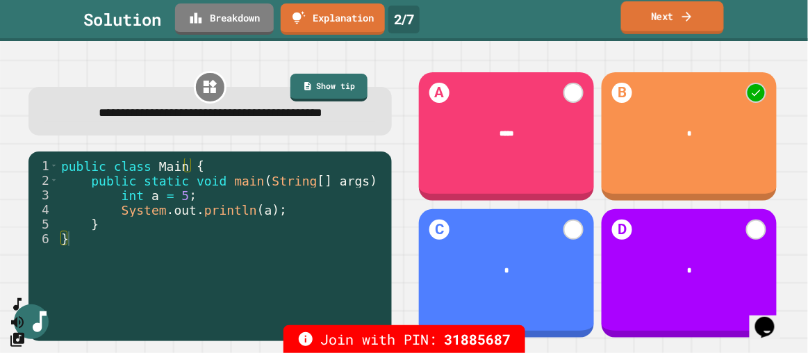
click at [689, 16] on icon at bounding box center [686, 16] width 9 height 10
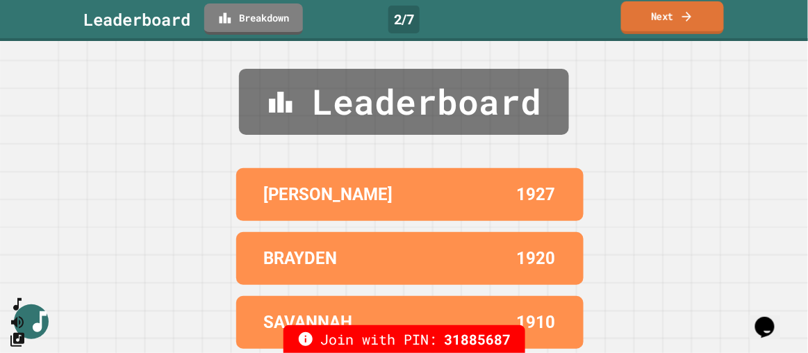
click at [689, 16] on icon at bounding box center [686, 16] width 9 height 10
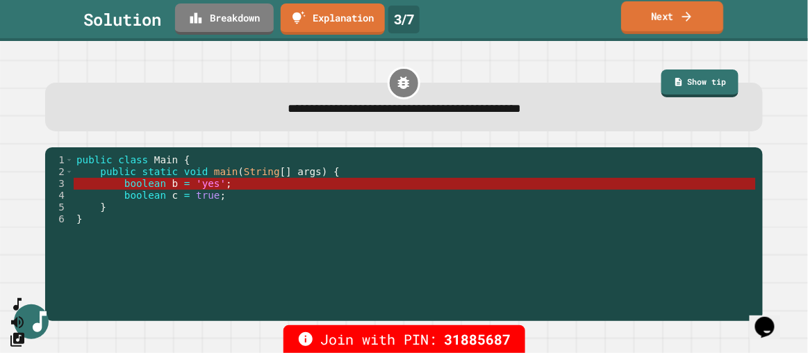
click at [673, 7] on link "Next" at bounding box center [672, 17] width 102 height 33
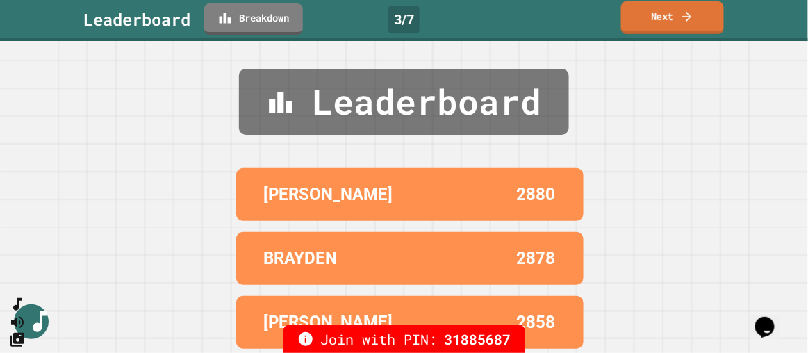
click at [676, 19] on link "Next" at bounding box center [672, 17] width 103 height 33
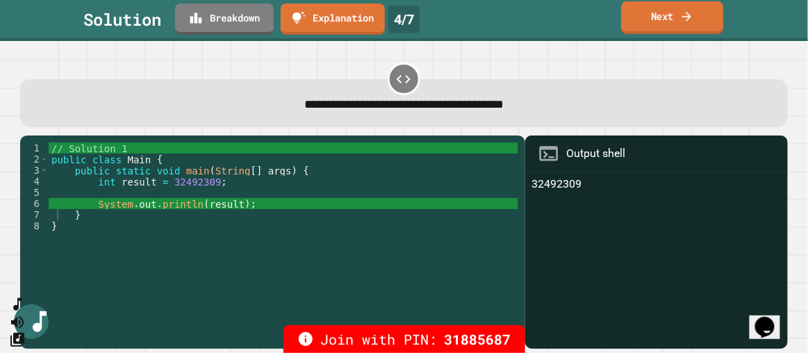
click at [687, 17] on icon at bounding box center [687, 16] width 14 height 15
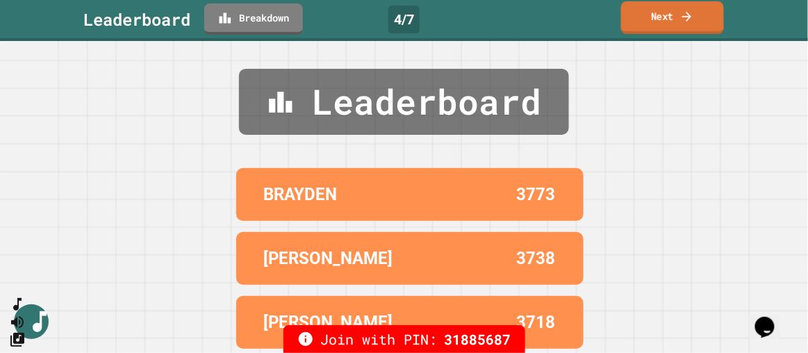
click at [687, 17] on icon at bounding box center [687, 16] width 14 height 15
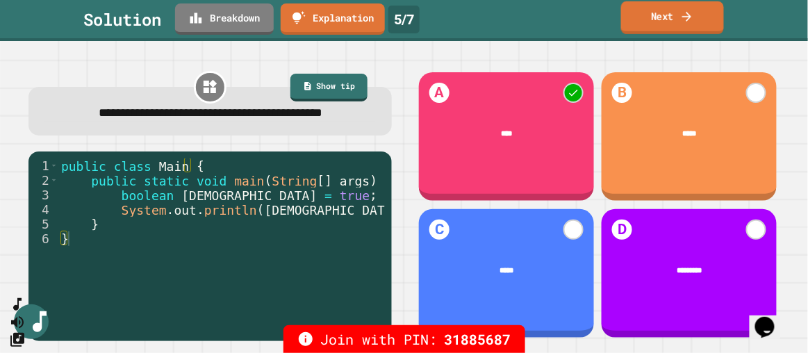
click at [687, 17] on icon at bounding box center [687, 16] width 14 height 15
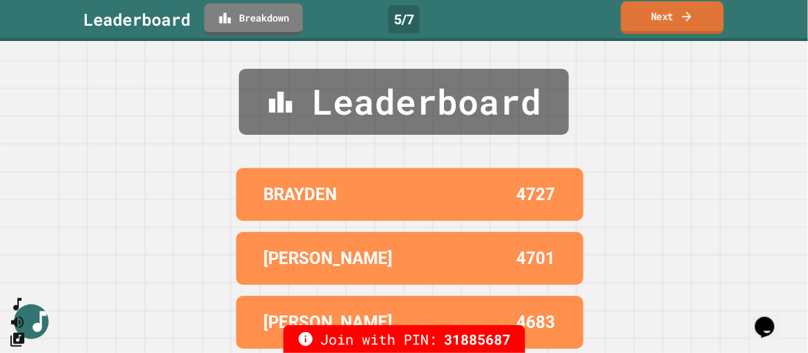
click at [687, 17] on icon at bounding box center [687, 16] width 14 height 15
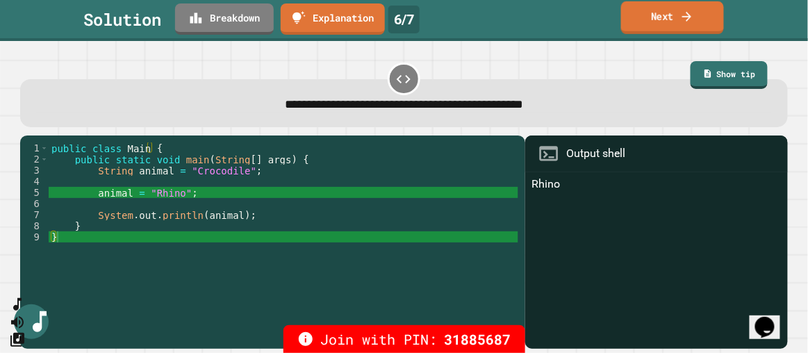
click at [687, 17] on icon at bounding box center [687, 16] width 14 height 15
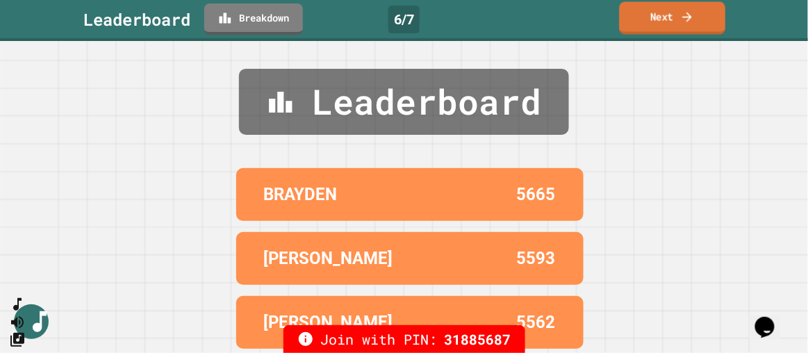
click at [699, 13] on link "Next" at bounding box center [672, 17] width 106 height 33
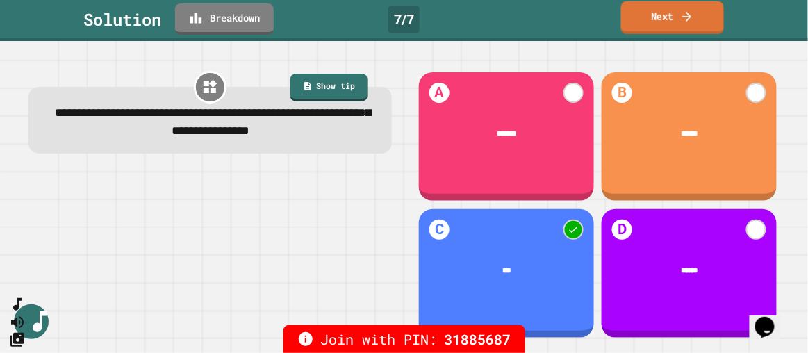
click at [681, 26] on link "Next" at bounding box center [672, 17] width 103 height 33
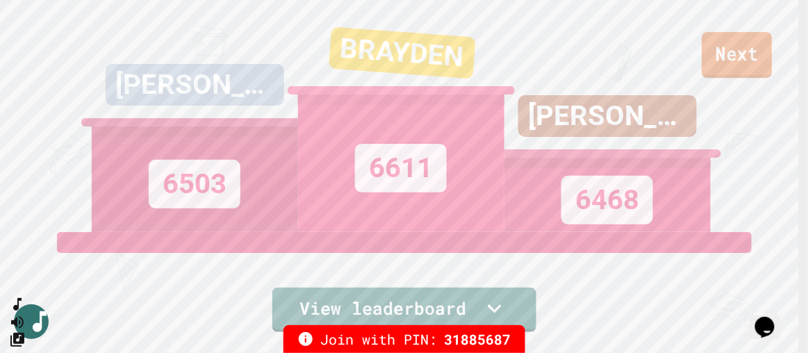
click at [752, 59] on link "Next" at bounding box center [737, 55] width 70 height 46
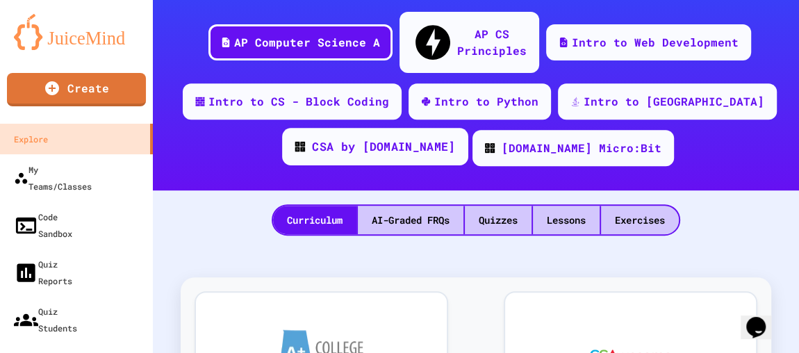
scroll to position [189, 0]
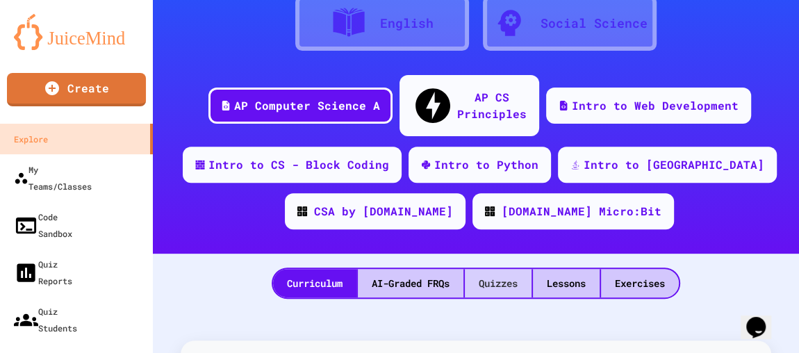
drag, startPoint x: 484, startPoint y: 250, endPoint x: 421, endPoint y: 222, distance: 69.3
click at [483, 269] on div "Quizzes" at bounding box center [498, 283] width 67 height 28
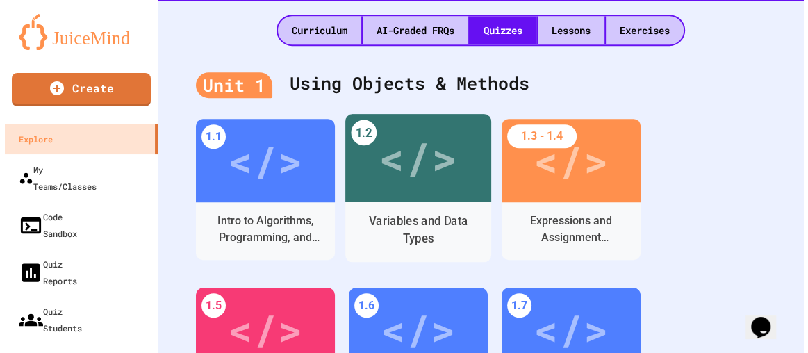
scroll to position [505, 0]
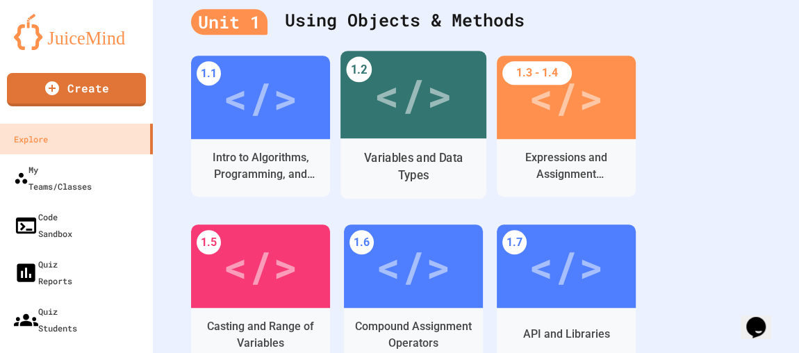
click at [428, 151] on div "Variables and Data Types" at bounding box center [413, 166] width 124 height 35
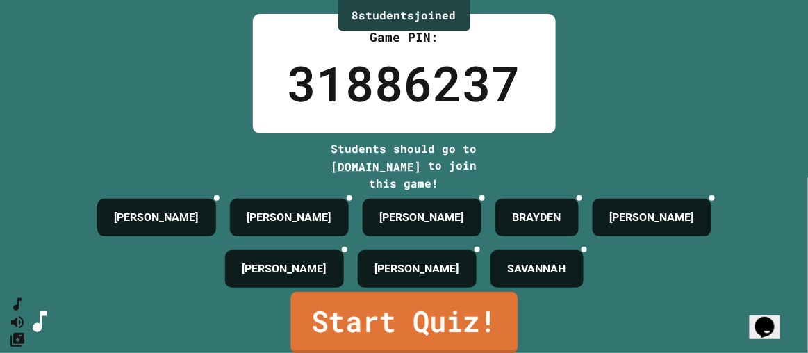
click at [399, 301] on link "Start Quiz!" at bounding box center [403, 322] width 227 height 61
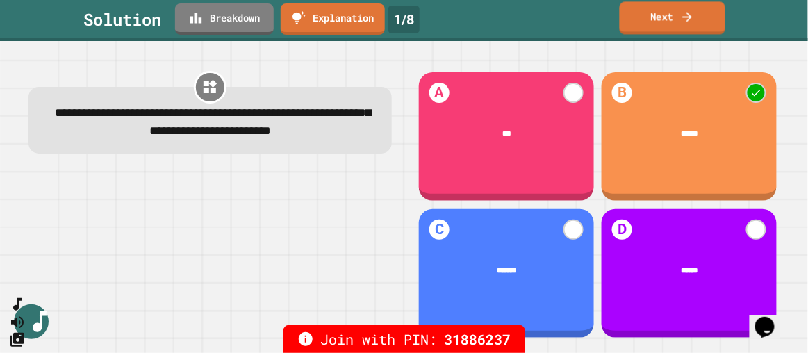
click at [715, 6] on link "Next" at bounding box center [672, 17] width 106 height 33
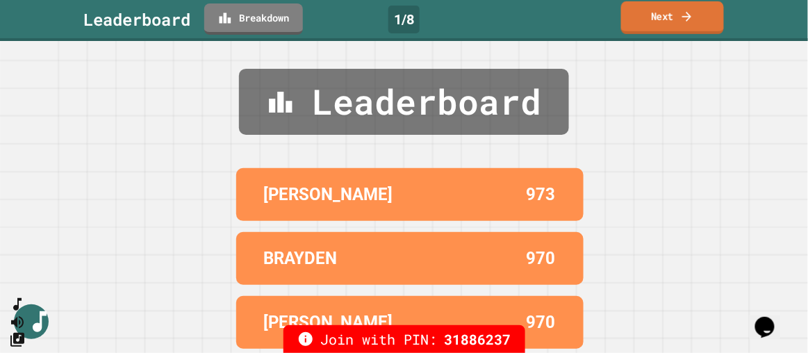
click at [715, 6] on link "Next" at bounding box center [672, 17] width 103 height 33
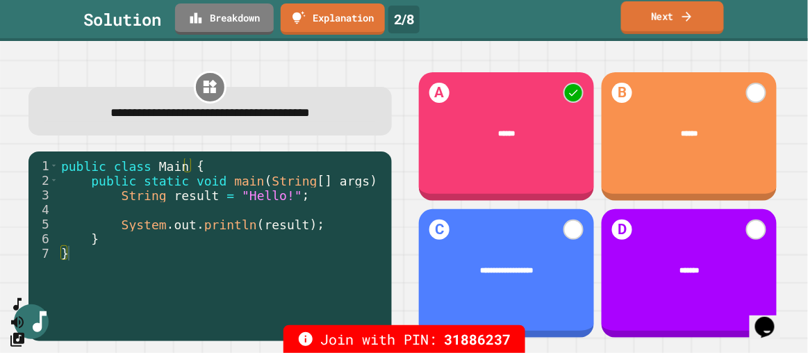
click at [669, 20] on link "Next" at bounding box center [672, 17] width 103 height 33
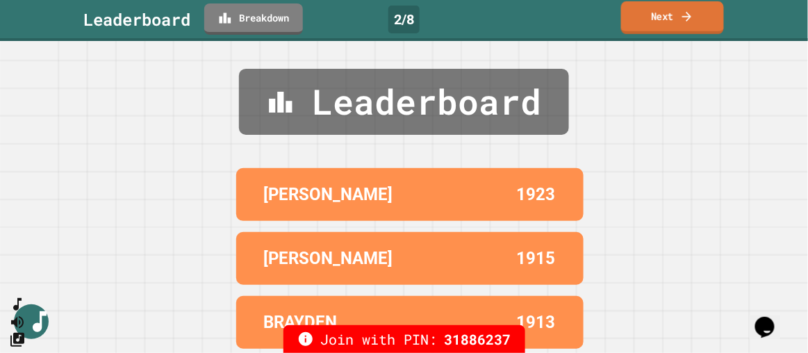
click at [669, 20] on link "Next" at bounding box center [672, 17] width 103 height 33
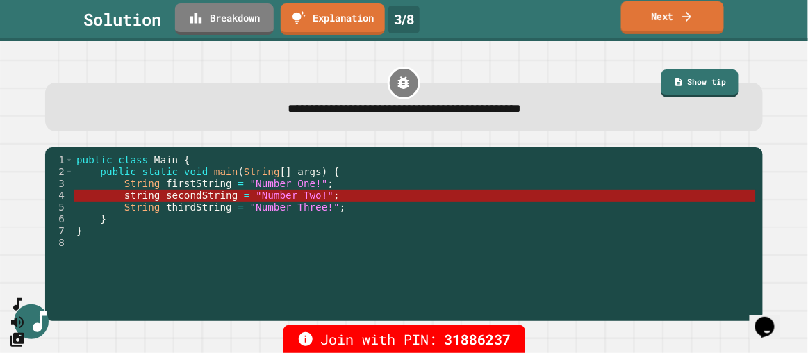
click at [669, 20] on link "Next" at bounding box center [672, 17] width 103 height 33
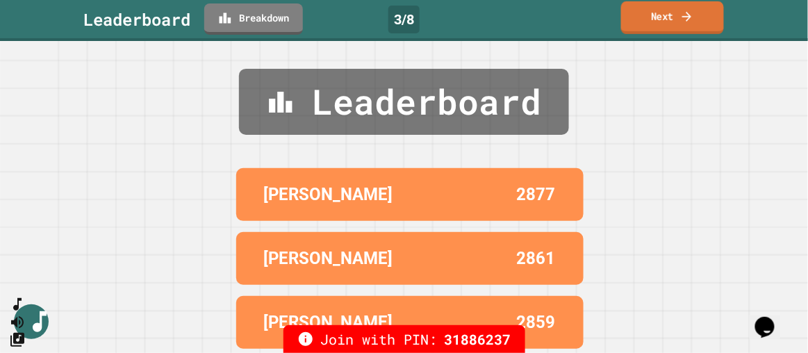
click at [669, 20] on link "Next" at bounding box center [672, 17] width 103 height 33
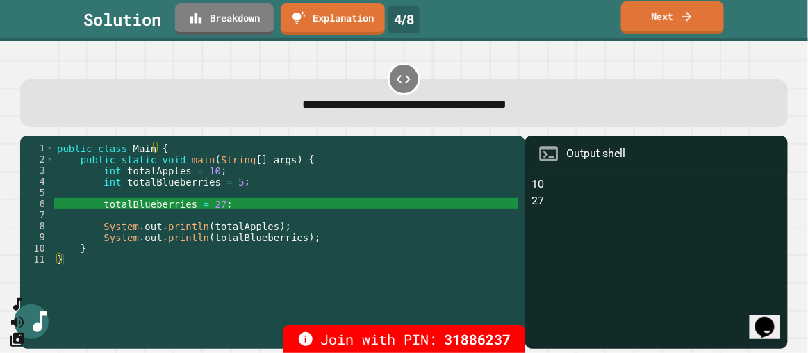
click at [669, 20] on link "Next" at bounding box center [672, 17] width 103 height 33
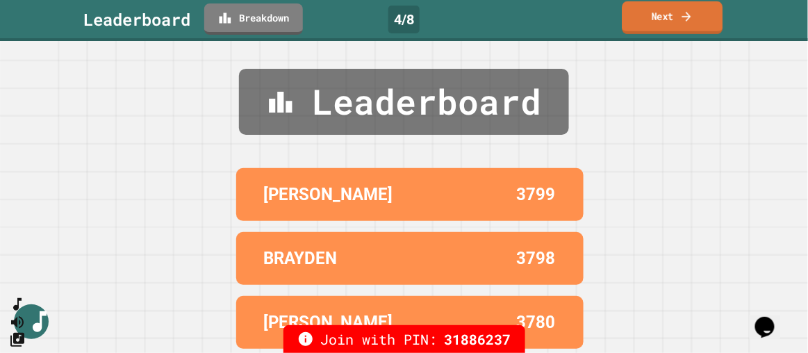
click at [678, 13] on link "Next" at bounding box center [672, 17] width 101 height 33
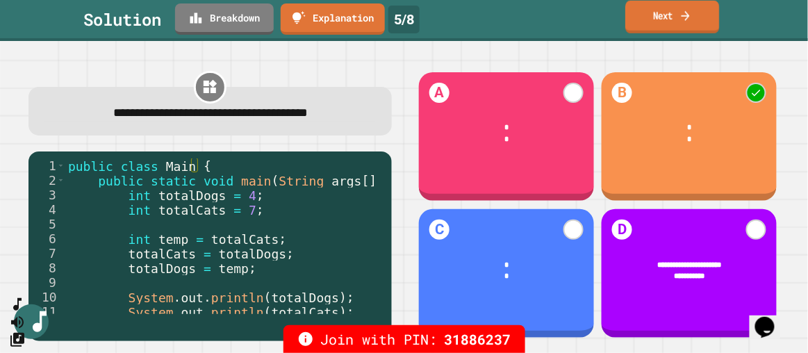
click at [689, 18] on icon at bounding box center [685, 15] width 13 height 15
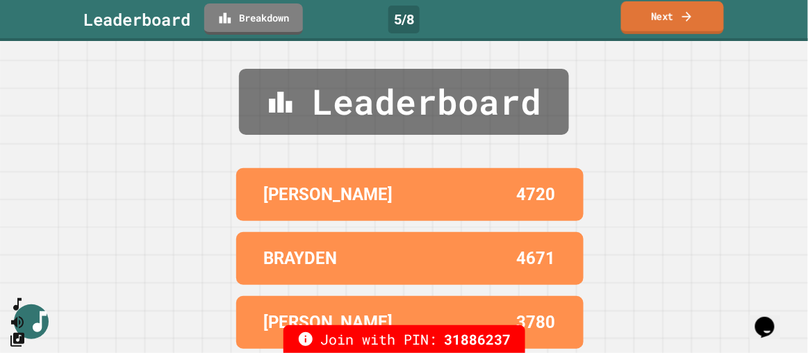
click at [689, 18] on icon at bounding box center [686, 16] width 9 height 10
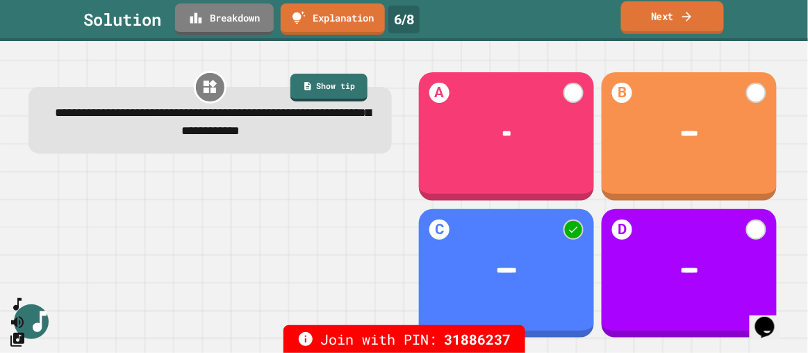
click at [689, 18] on icon at bounding box center [686, 16] width 9 height 10
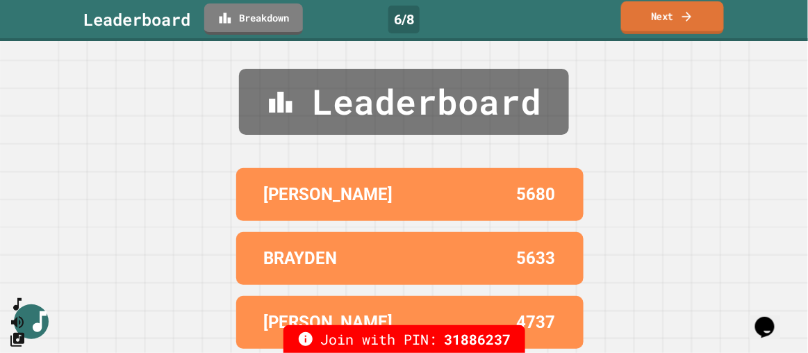
click at [689, 18] on icon at bounding box center [686, 16] width 9 height 10
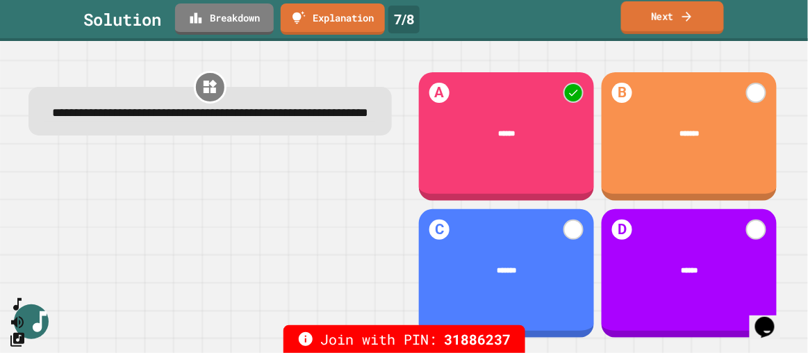
click at [689, 18] on icon at bounding box center [686, 16] width 9 height 10
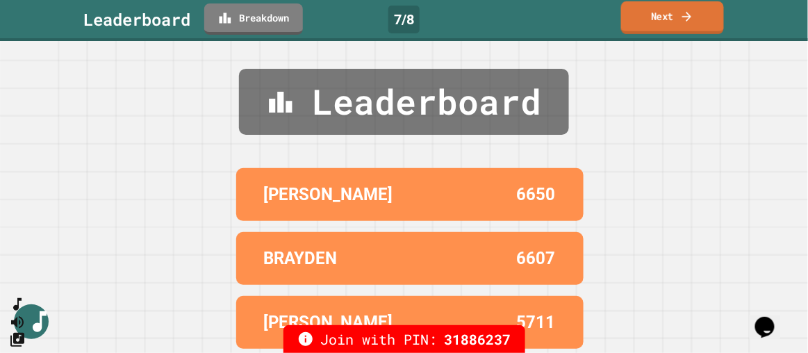
click at [689, 18] on icon at bounding box center [686, 16] width 9 height 10
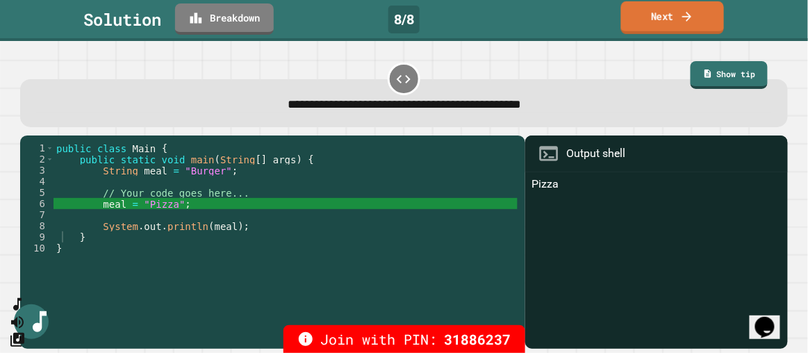
click at [672, 15] on link "Next" at bounding box center [672, 17] width 103 height 33
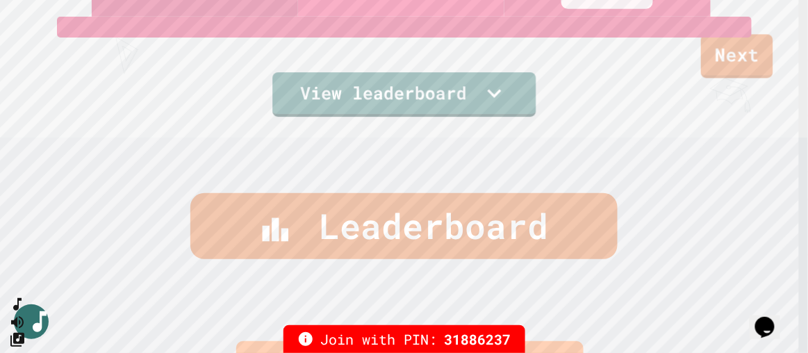
scroll to position [189, 0]
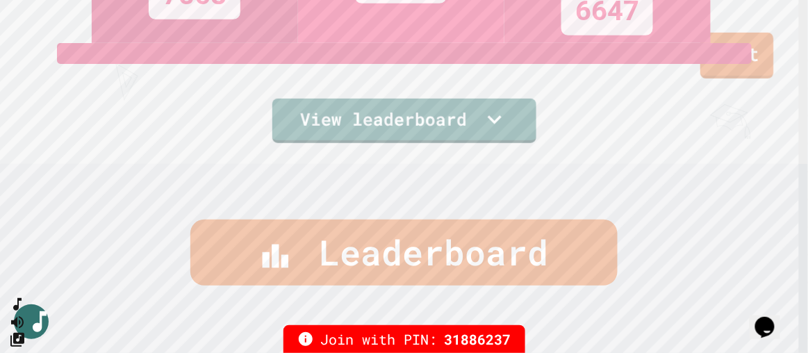
click at [756, 56] on link "Next" at bounding box center [736, 56] width 73 height 46
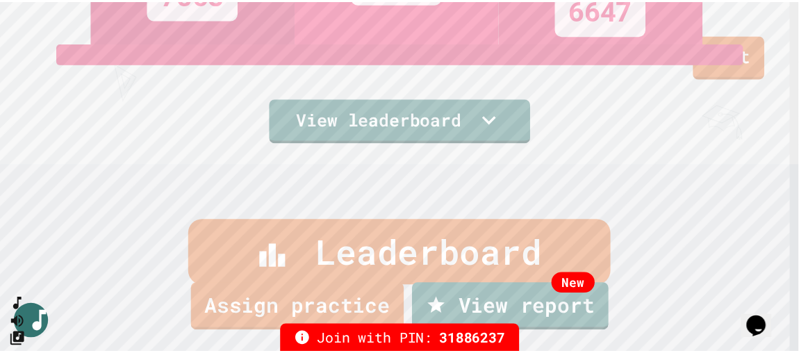
scroll to position [0, 0]
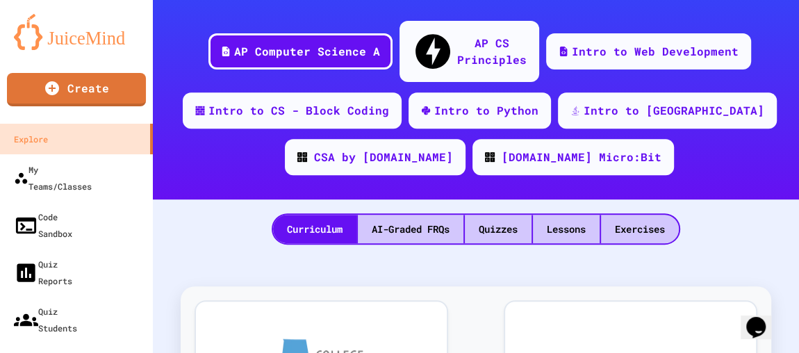
scroll to position [315, 0]
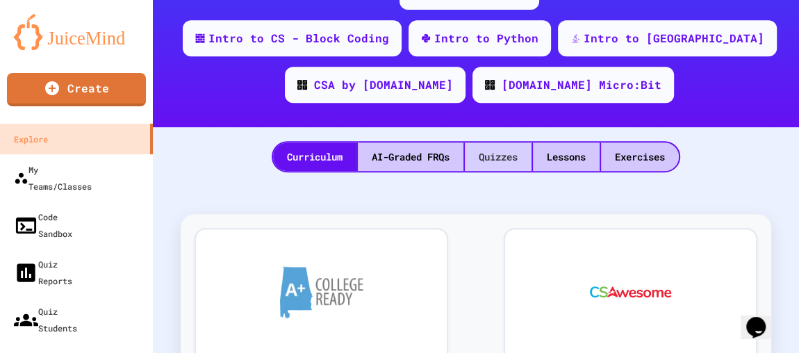
click at [482, 142] on div "Quizzes" at bounding box center [498, 156] width 67 height 28
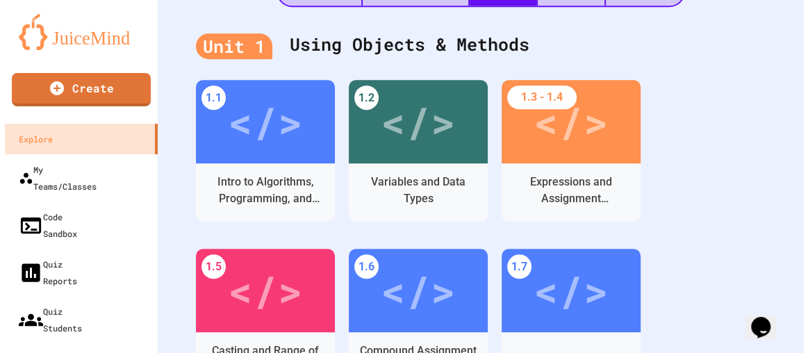
scroll to position [505, 0]
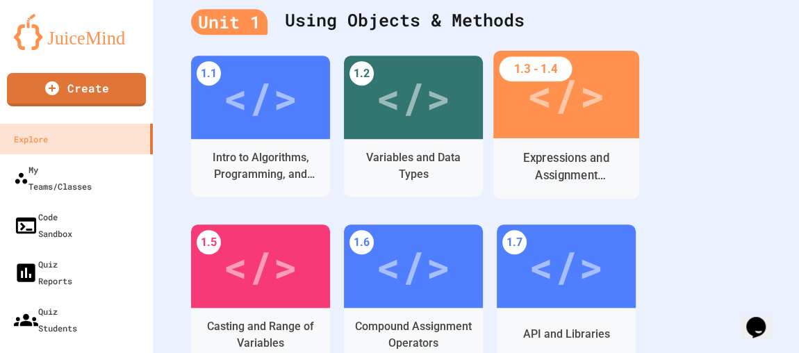
click at [574, 149] on div "Expressions and Assignment Statements" at bounding box center [566, 166] width 124 height 35
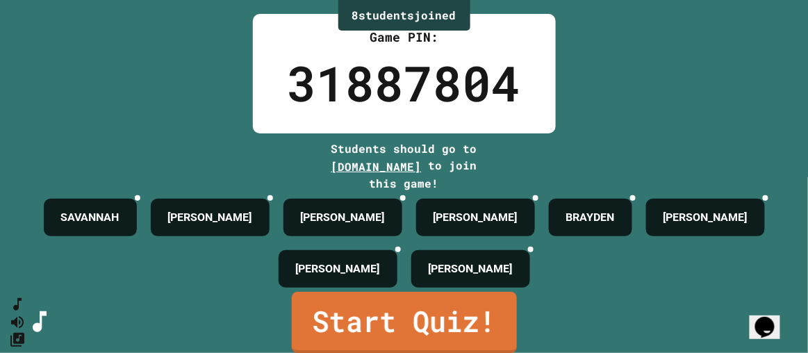
click at [410, 317] on link "Start Quiz!" at bounding box center [403, 322] width 225 height 61
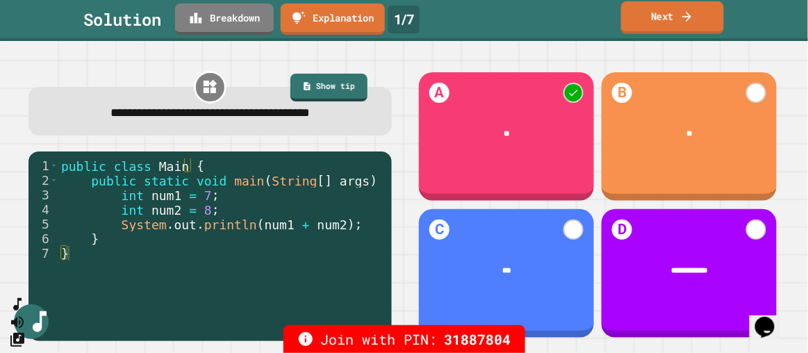
click at [681, 32] on link "Next" at bounding box center [672, 17] width 103 height 33
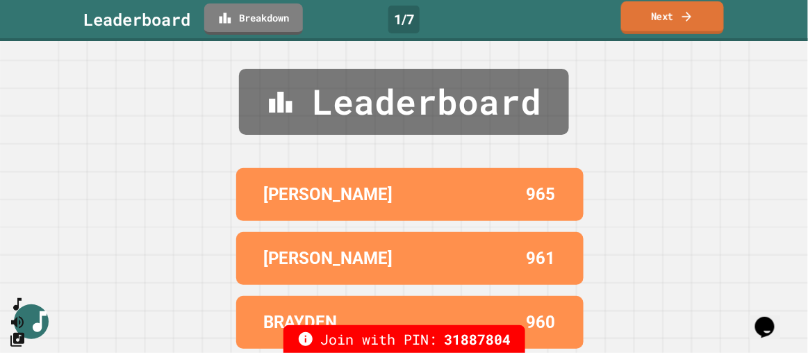
click at [675, 24] on link "Next" at bounding box center [672, 17] width 103 height 33
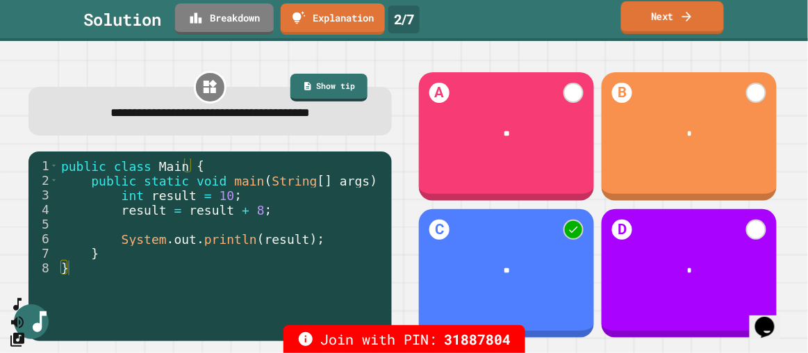
click at [675, 24] on link "Next" at bounding box center [672, 17] width 103 height 33
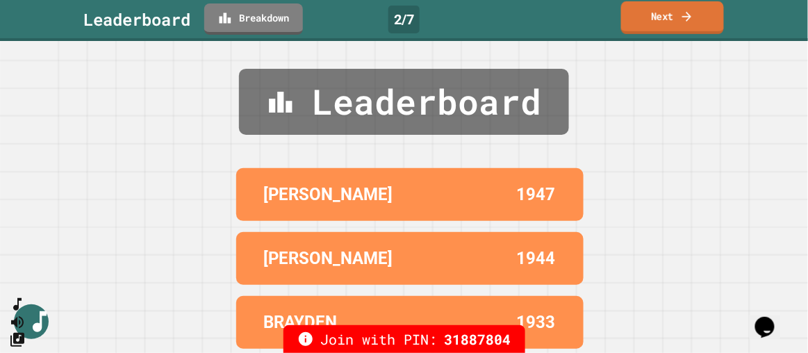
click at [675, 24] on link "Next" at bounding box center [672, 17] width 103 height 33
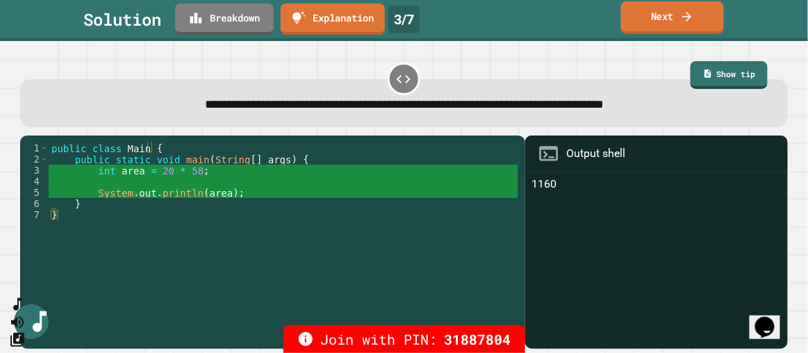
click at [675, 24] on link "Next" at bounding box center [672, 17] width 103 height 33
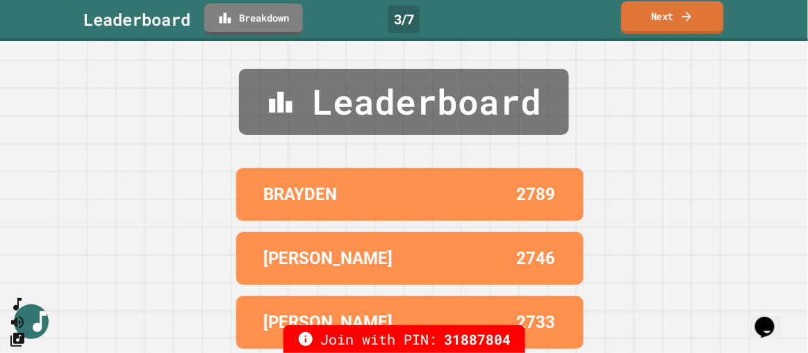
click at [690, 15] on icon at bounding box center [686, 16] width 9 height 10
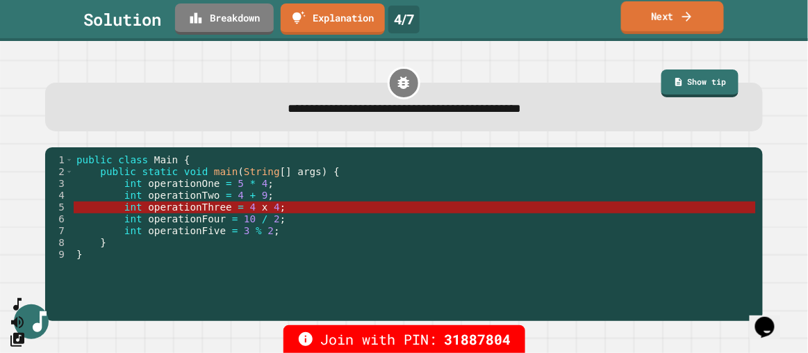
click at [690, 15] on icon at bounding box center [686, 16] width 9 height 10
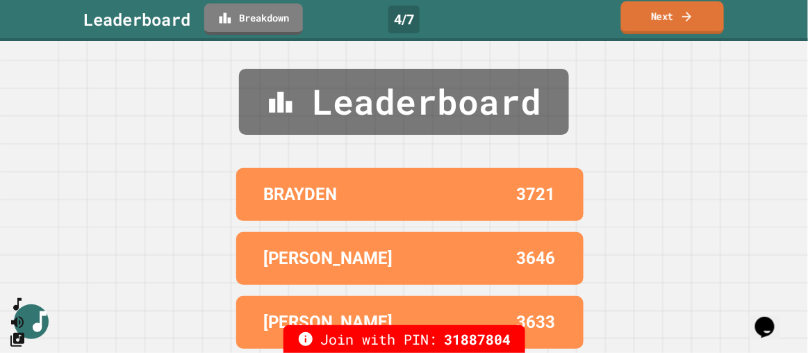
click at [690, 15] on icon at bounding box center [686, 16] width 9 height 10
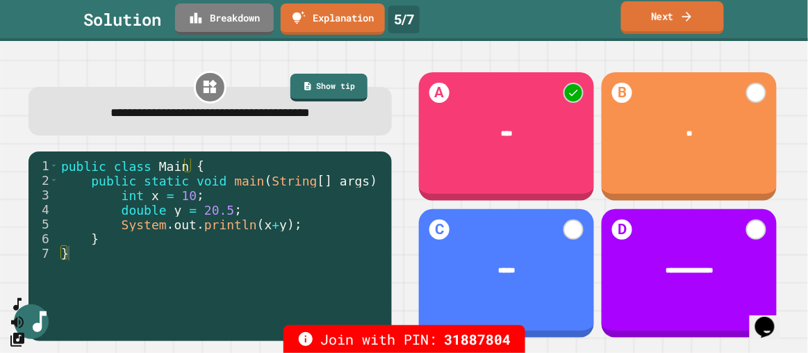
click at [690, 15] on icon at bounding box center [686, 16] width 9 height 10
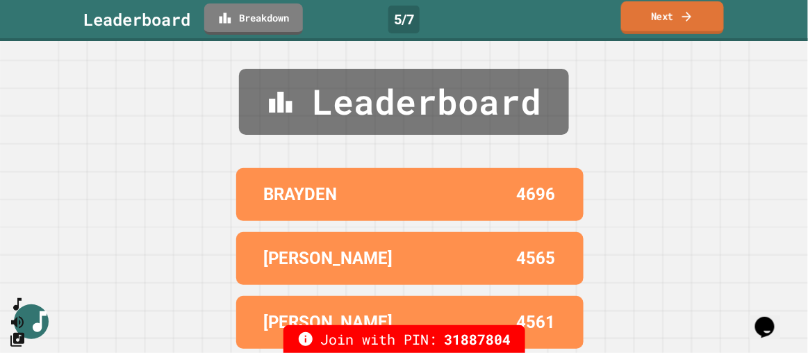
click at [690, 15] on icon at bounding box center [686, 16] width 9 height 10
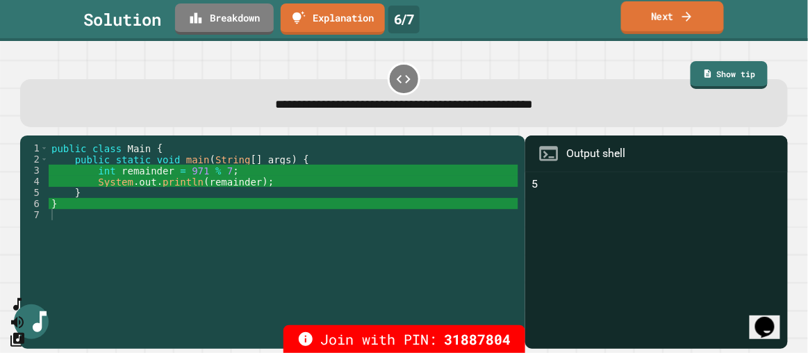
click at [664, 13] on link "Next" at bounding box center [672, 17] width 103 height 33
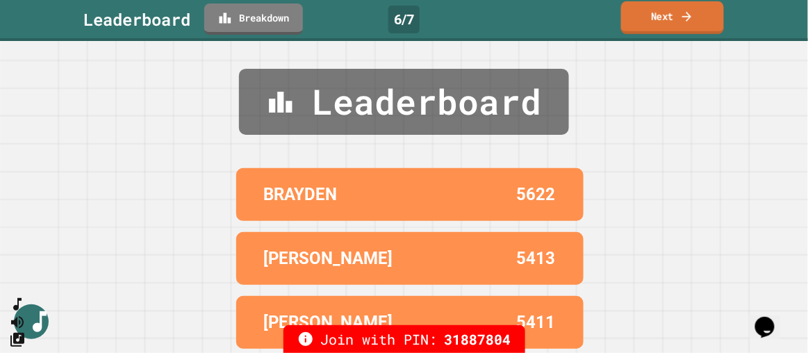
click at [665, 19] on link "Next" at bounding box center [672, 17] width 103 height 33
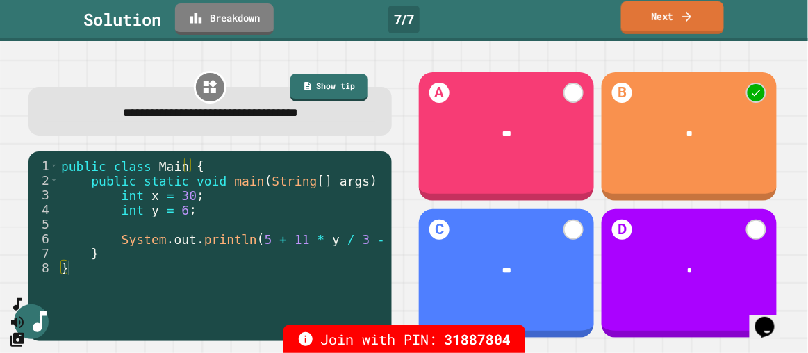
click at [665, 19] on link "Next" at bounding box center [672, 17] width 103 height 33
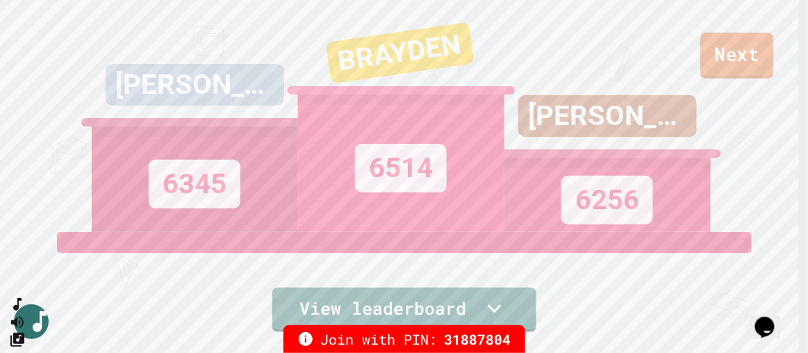
click at [738, 58] on link "Next" at bounding box center [736, 56] width 73 height 46
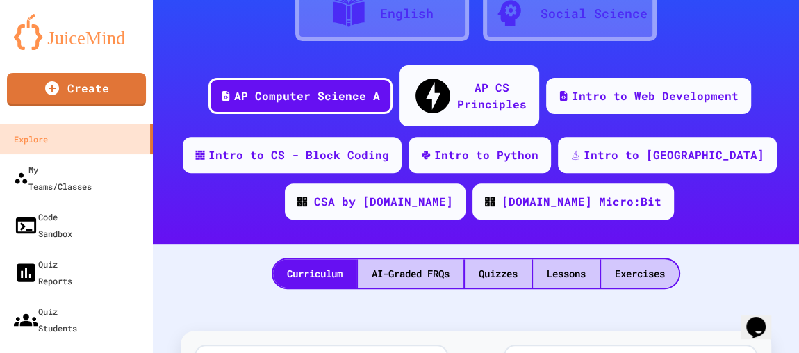
scroll to position [189, 0]
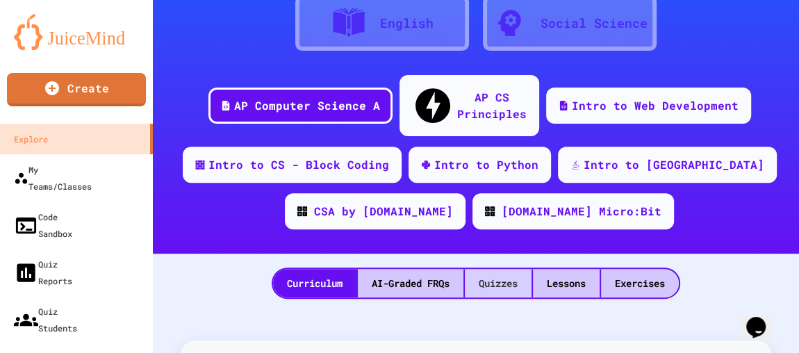
click at [477, 269] on div "Quizzes" at bounding box center [498, 283] width 67 height 28
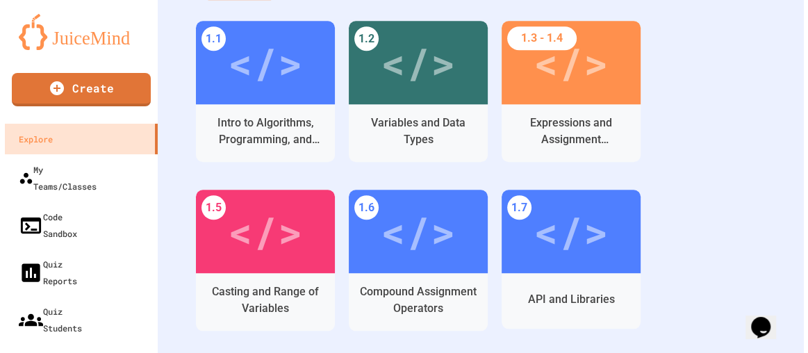
scroll to position [568, 0]
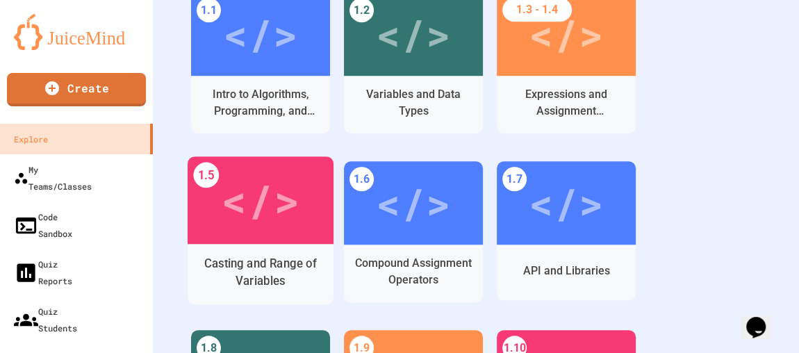
click at [258, 203] on div "</>" at bounding box center [260, 199] width 78 height 65
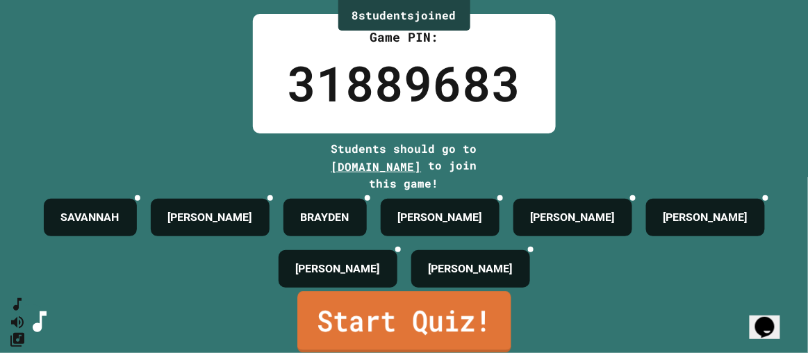
click at [423, 308] on link "Start Quiz!" at bounding box center [404, 321] width 214 height 61
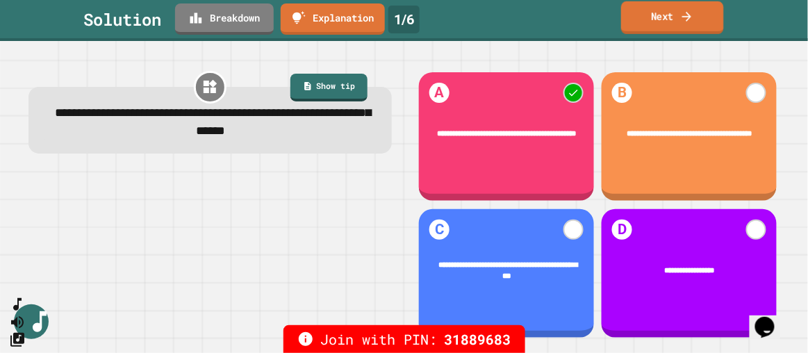
click at [695, 9] on link "Next" at bounding box center [672, 17] width 103 height 33
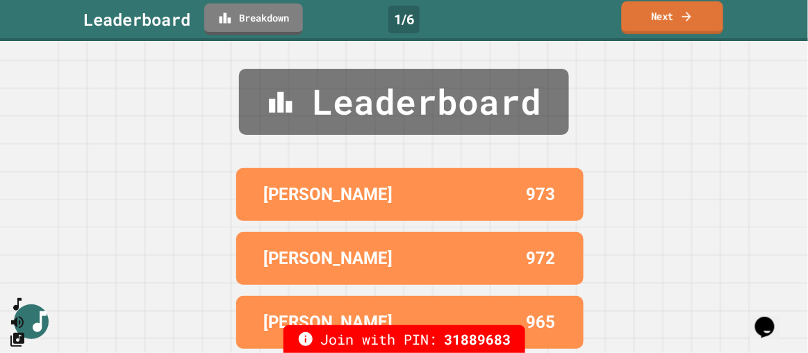
click at [679, 8] on link "Next" at bounding box center [673, 17] width 102 height 33
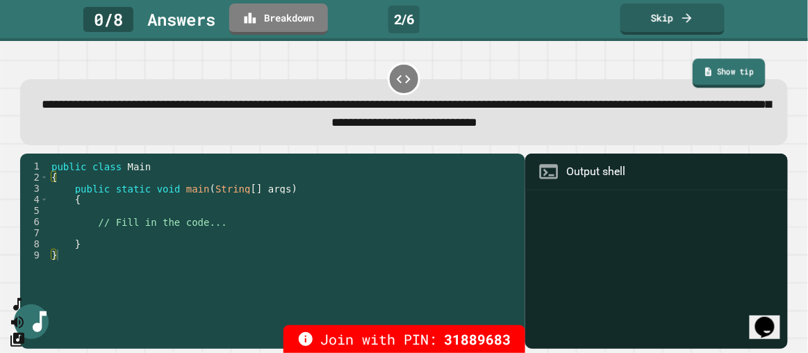
click at [693, 83] on link "Show tip" at bounding box center [728, 73] width 72 height 29
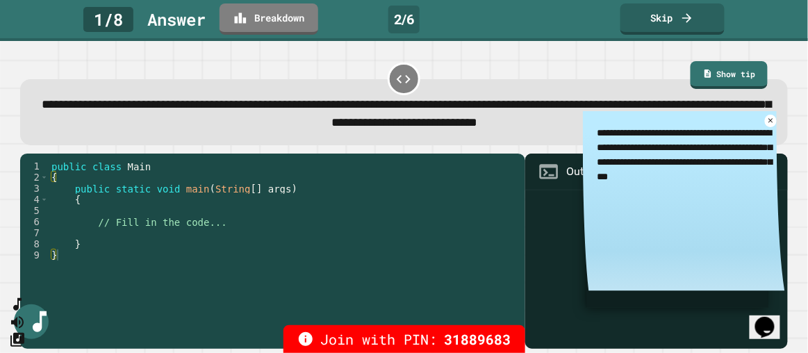
type textarea "*"
click at [765, 125] on icon at bounding box center [770, 121] width 10 height 10
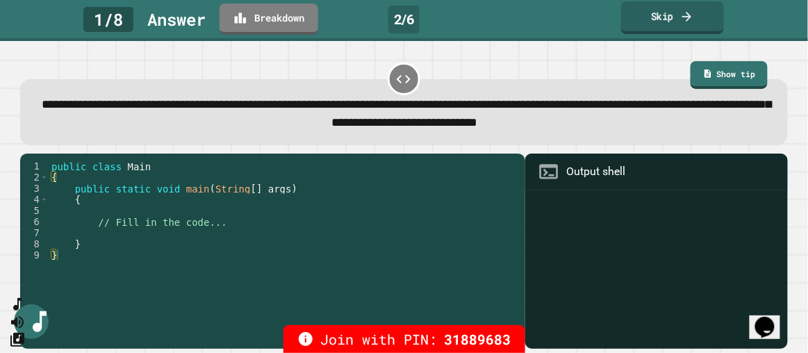
click at [670, 25] on link "Skip" at bounding box center [672, 17] width 103 height 33
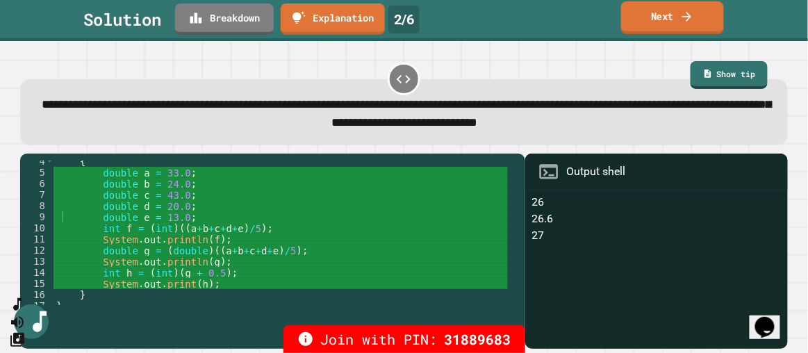
scroll to position [38, 0]
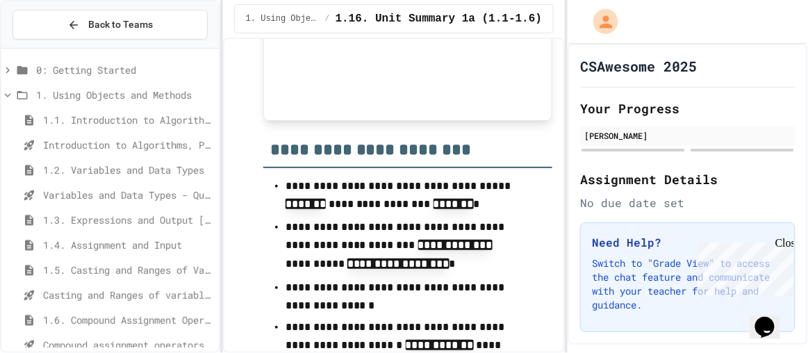
scroll to position [2933, 0]
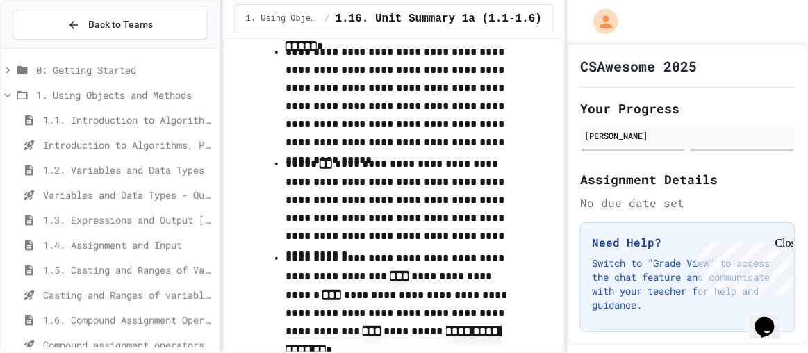
scroll to position [3312, 0]
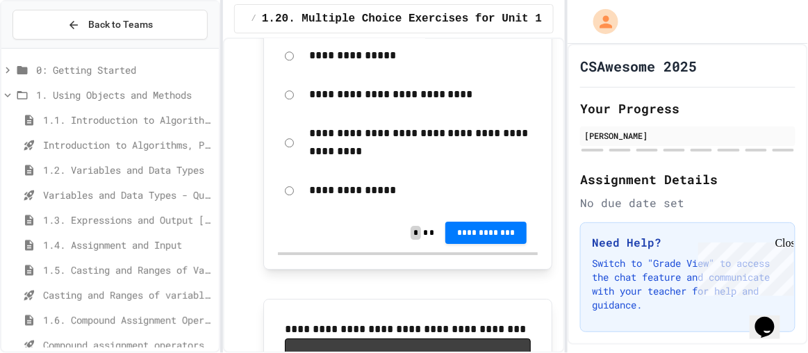
scroll to position [2187, 0]
